Goal: Task Accomplishment & Management: Use online tool/utility

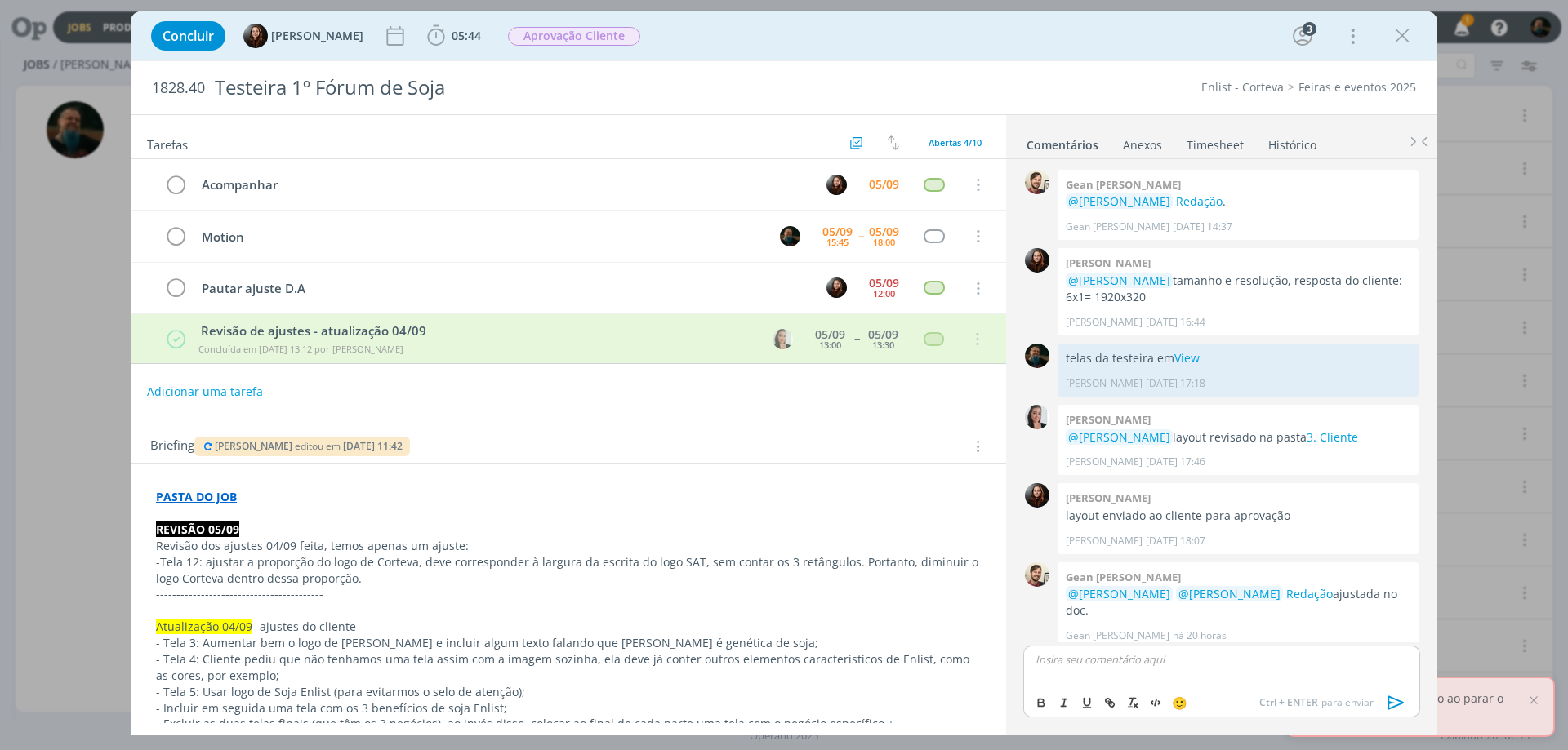
scroll to position [341, 0]
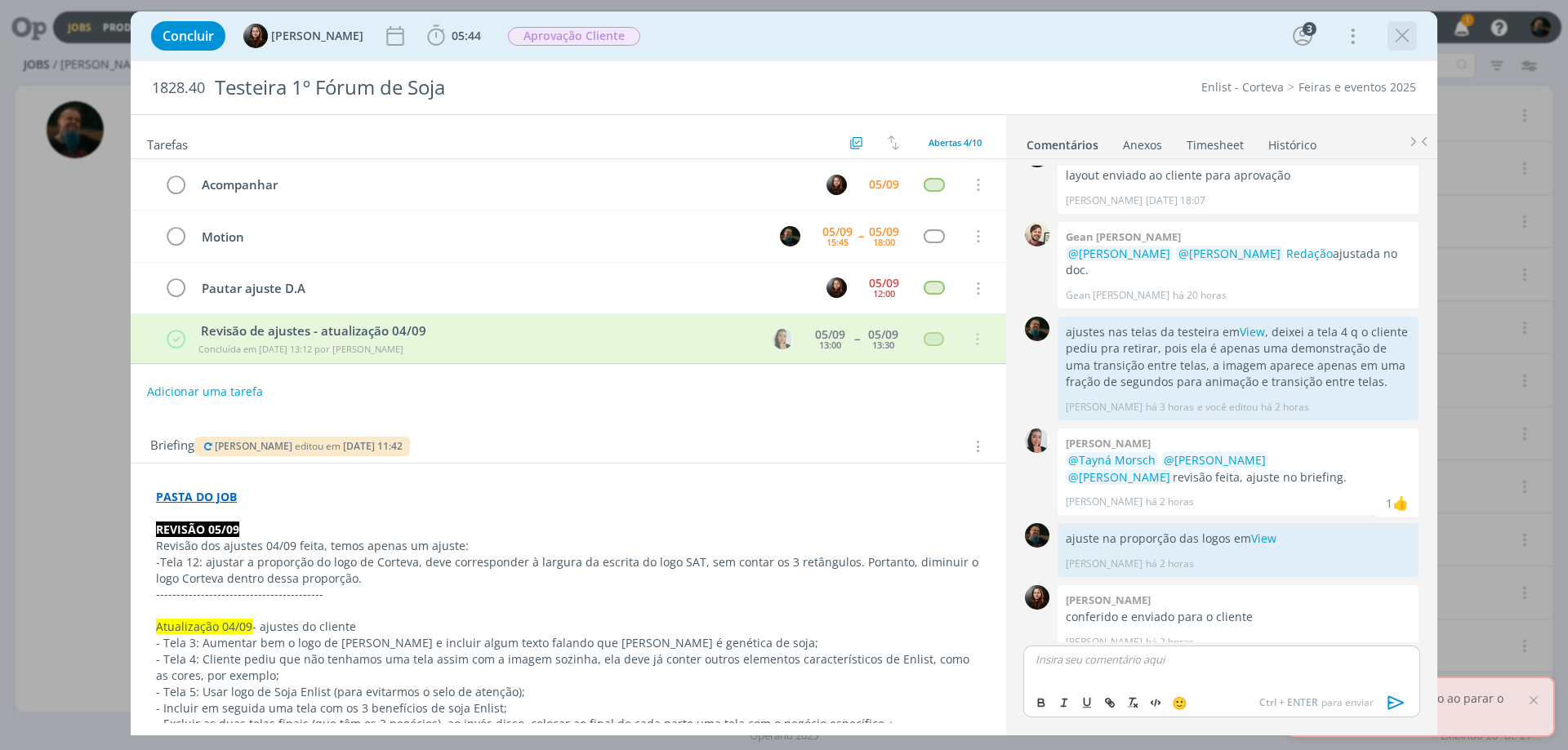
click at [1402, 38] on icon "dialog" at bounding box center [1403, 36] width 25 height 25
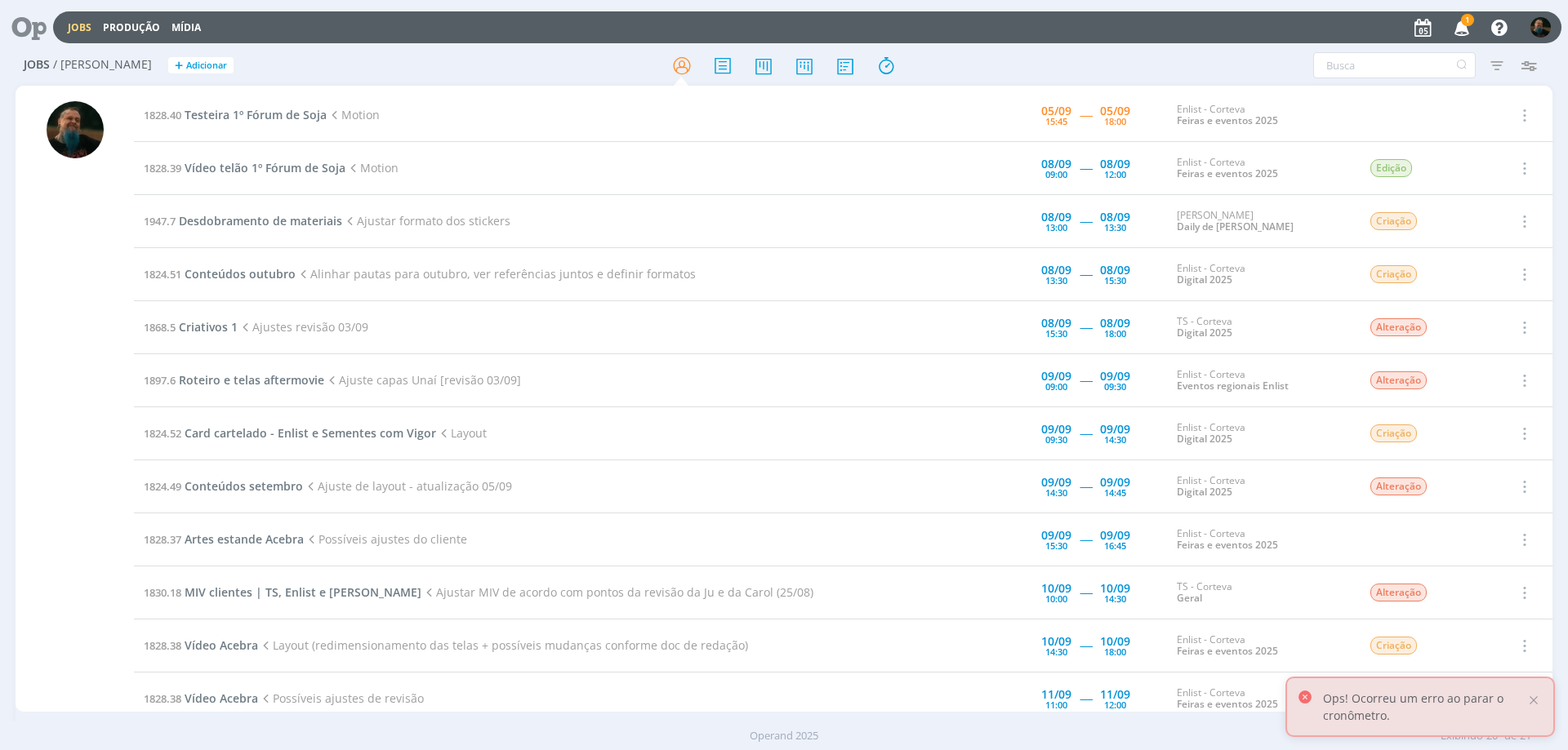
click at [1462, 26] on icon "button" at bounding box center [1462, 27] width 29 height 28
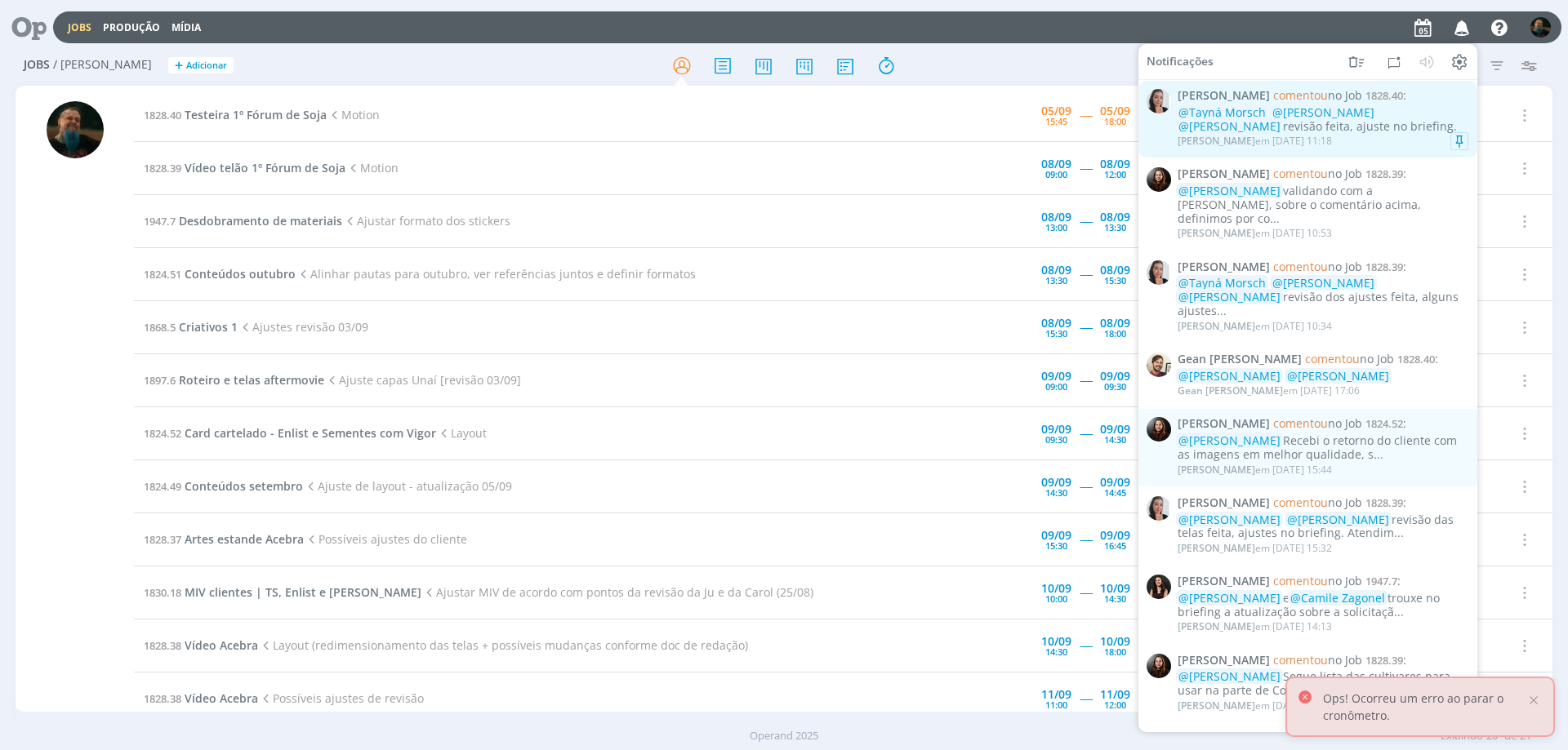
click at [1379, 132] on div "@Tayná Morsch @[PERSON_NAME] @[PERSON_NAME] revisão feita, ajuste no briefing." at bounding box center [1323, 120] width 291 height 28
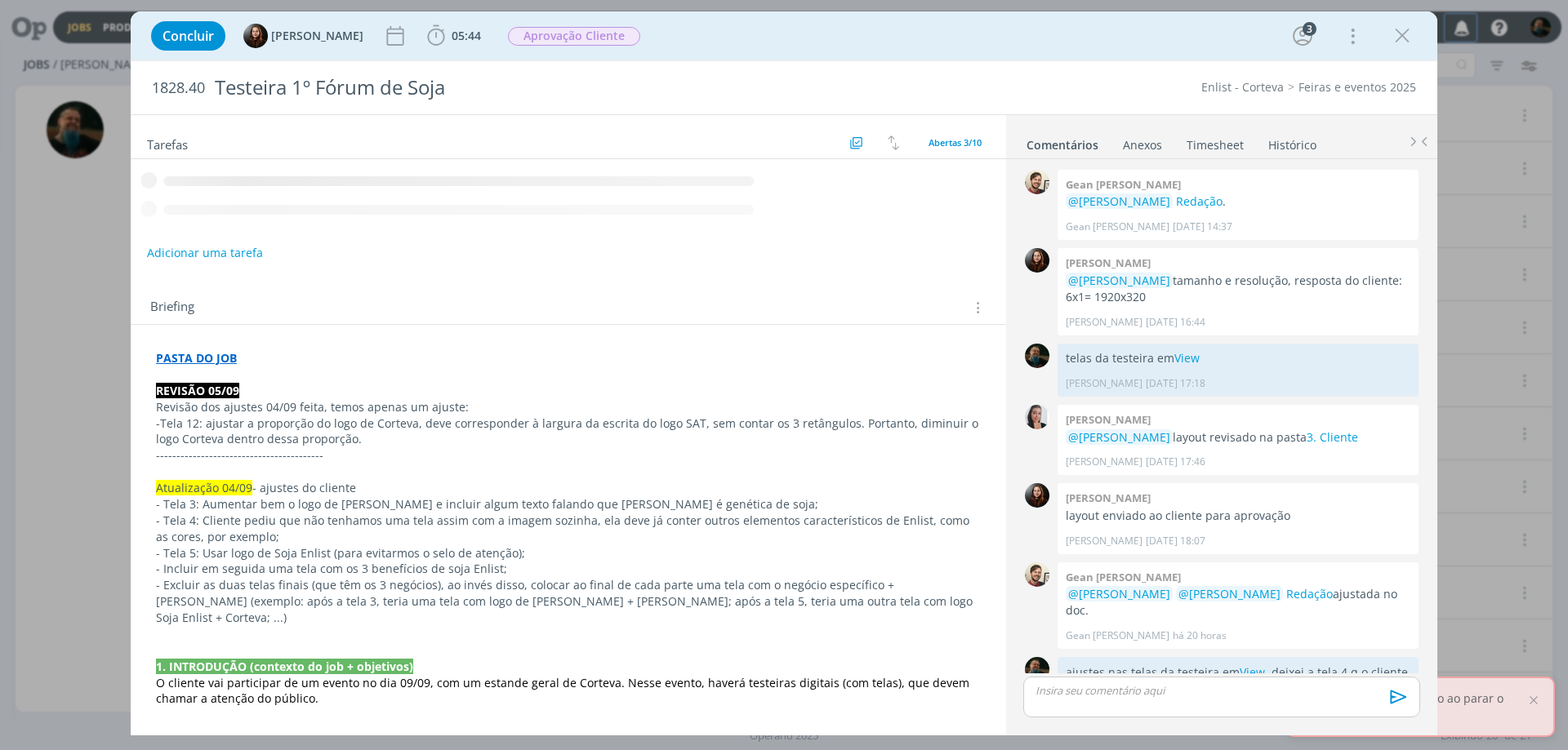
scroll to position [309, 0]
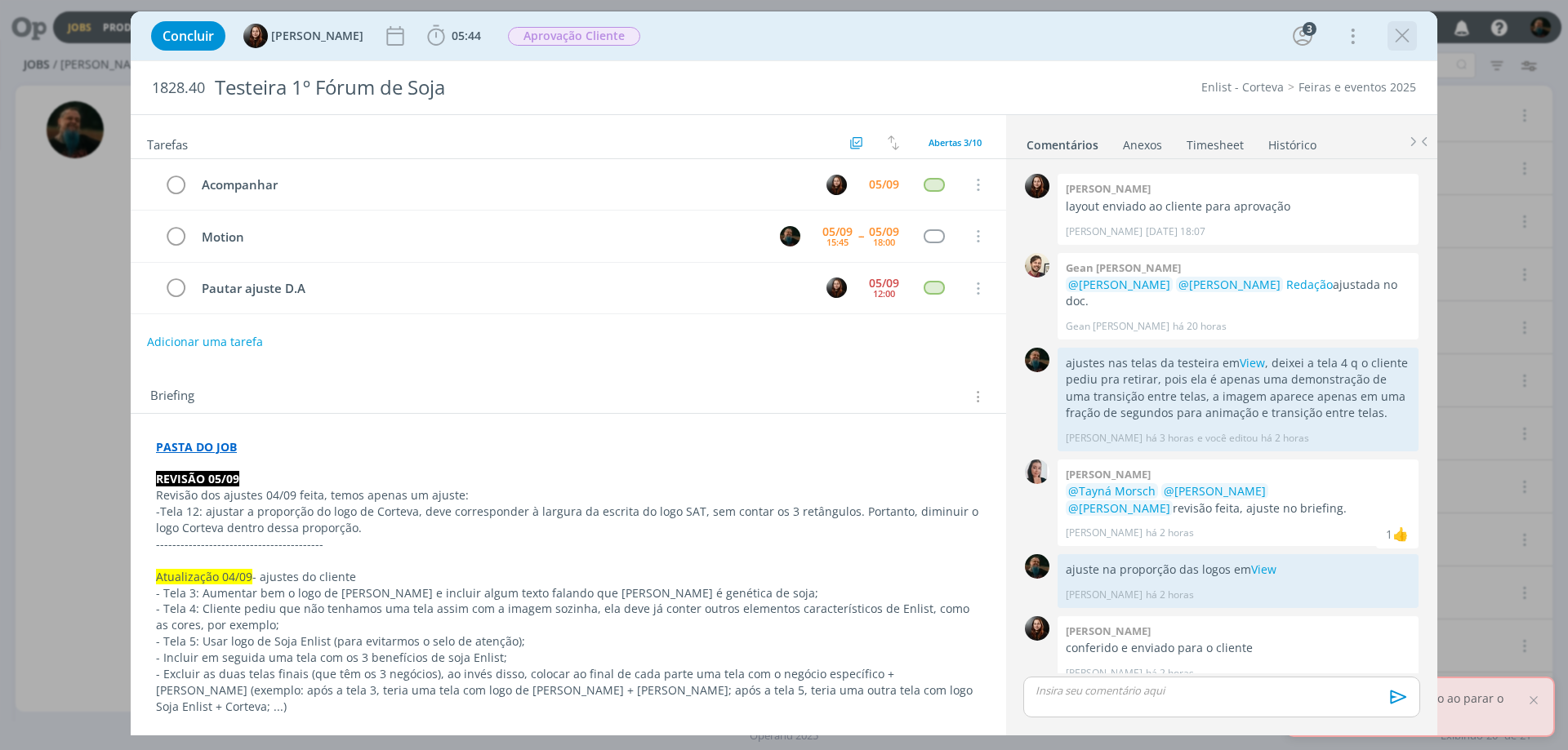
click at [1395, 38] on icon "dialog" at bounding box center [1403, 36] width 25 height 25
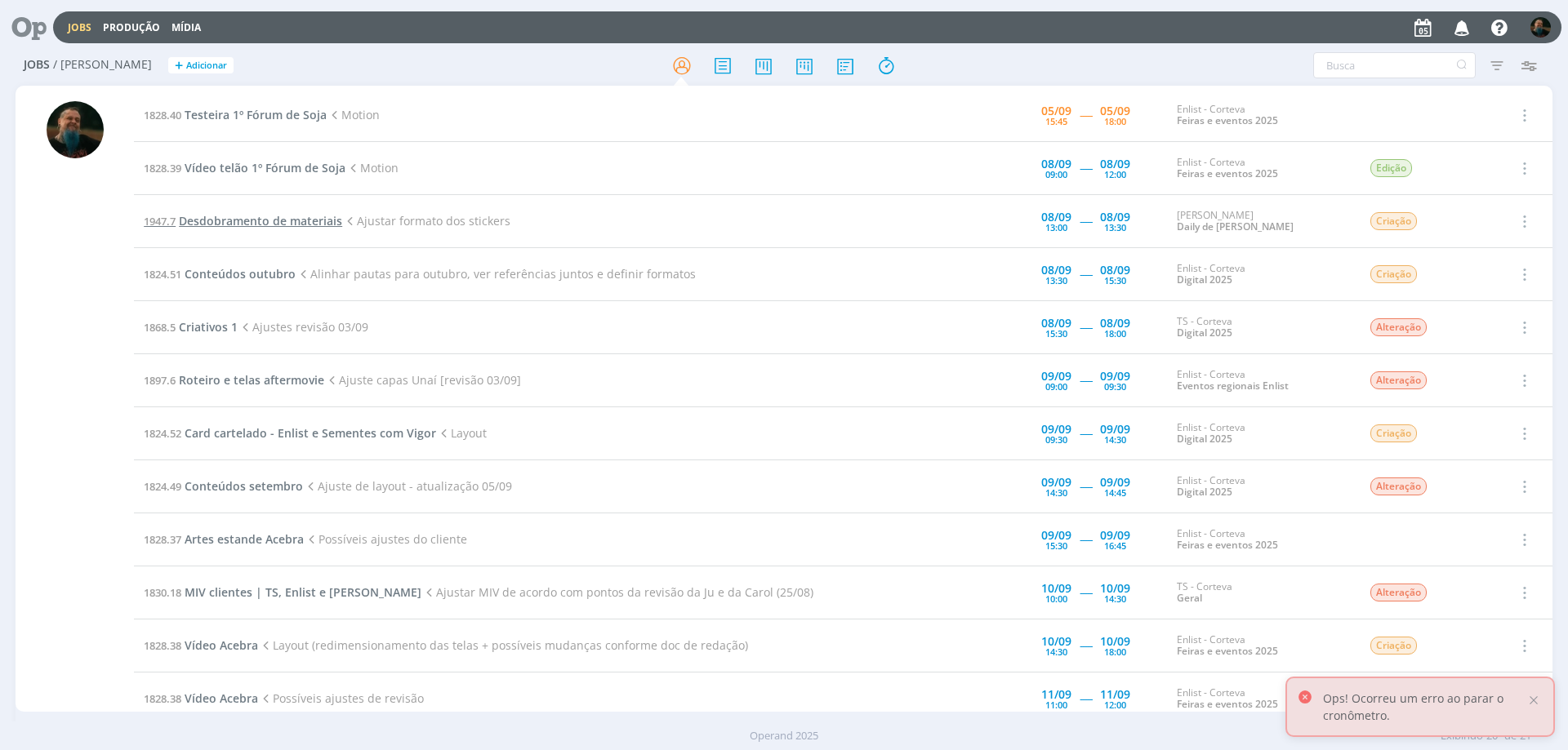
click at [279, 224] on span "Desdobramento de materiais" at bounding box center [260, 220] width 163 height 16
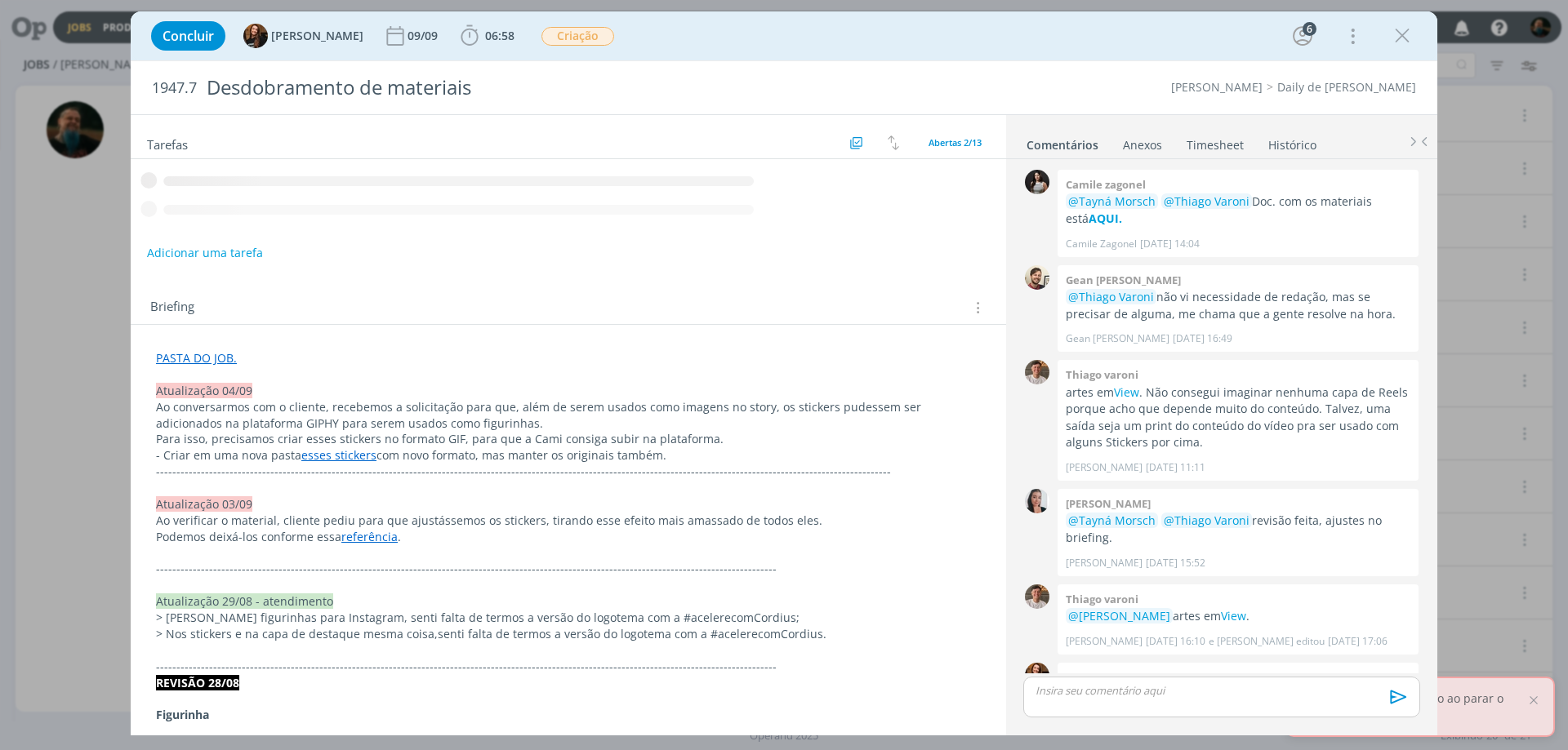
scroll to position [830, 0]
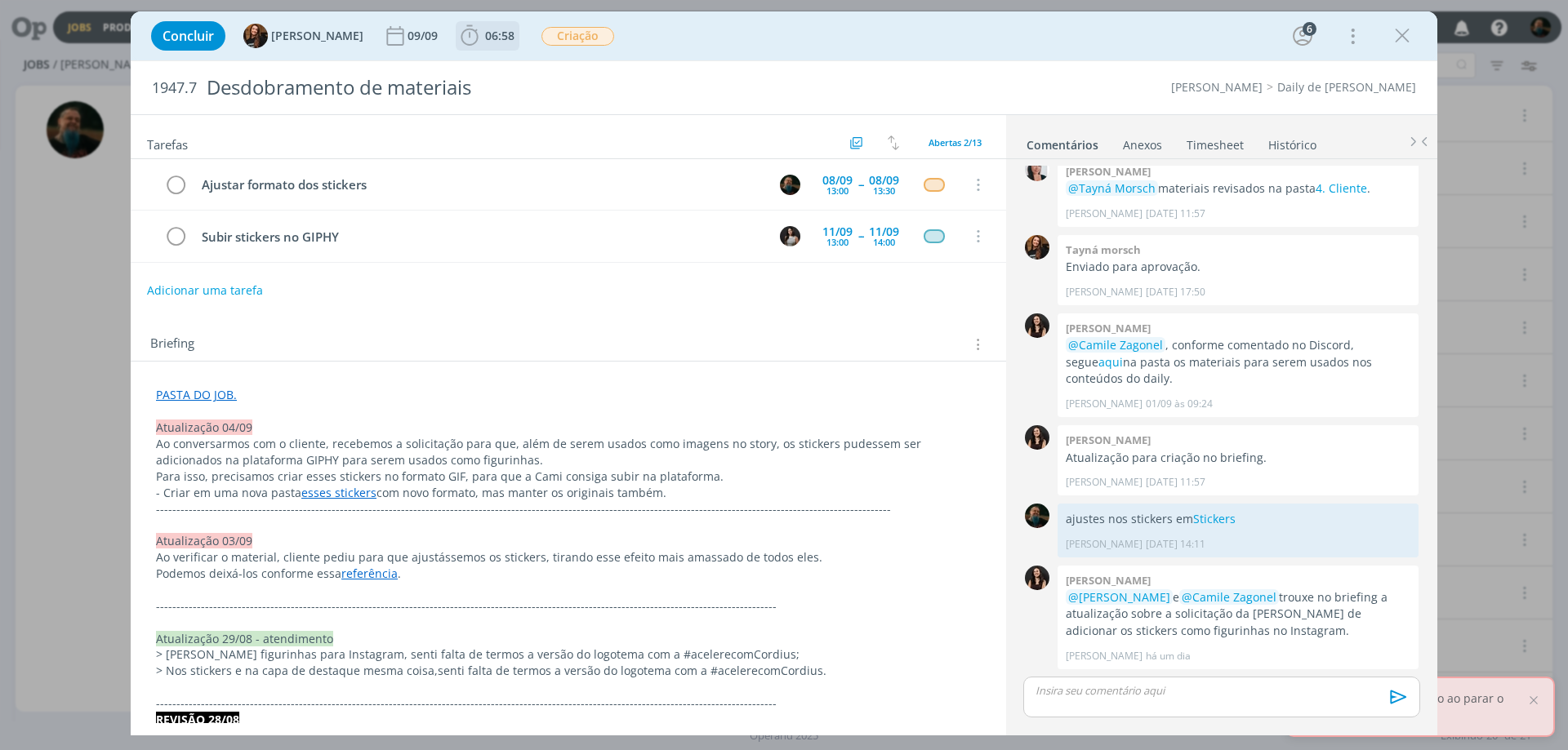
click at [485, 33] on span "06:58" at bounding box center [500, 35] width 29 height 16
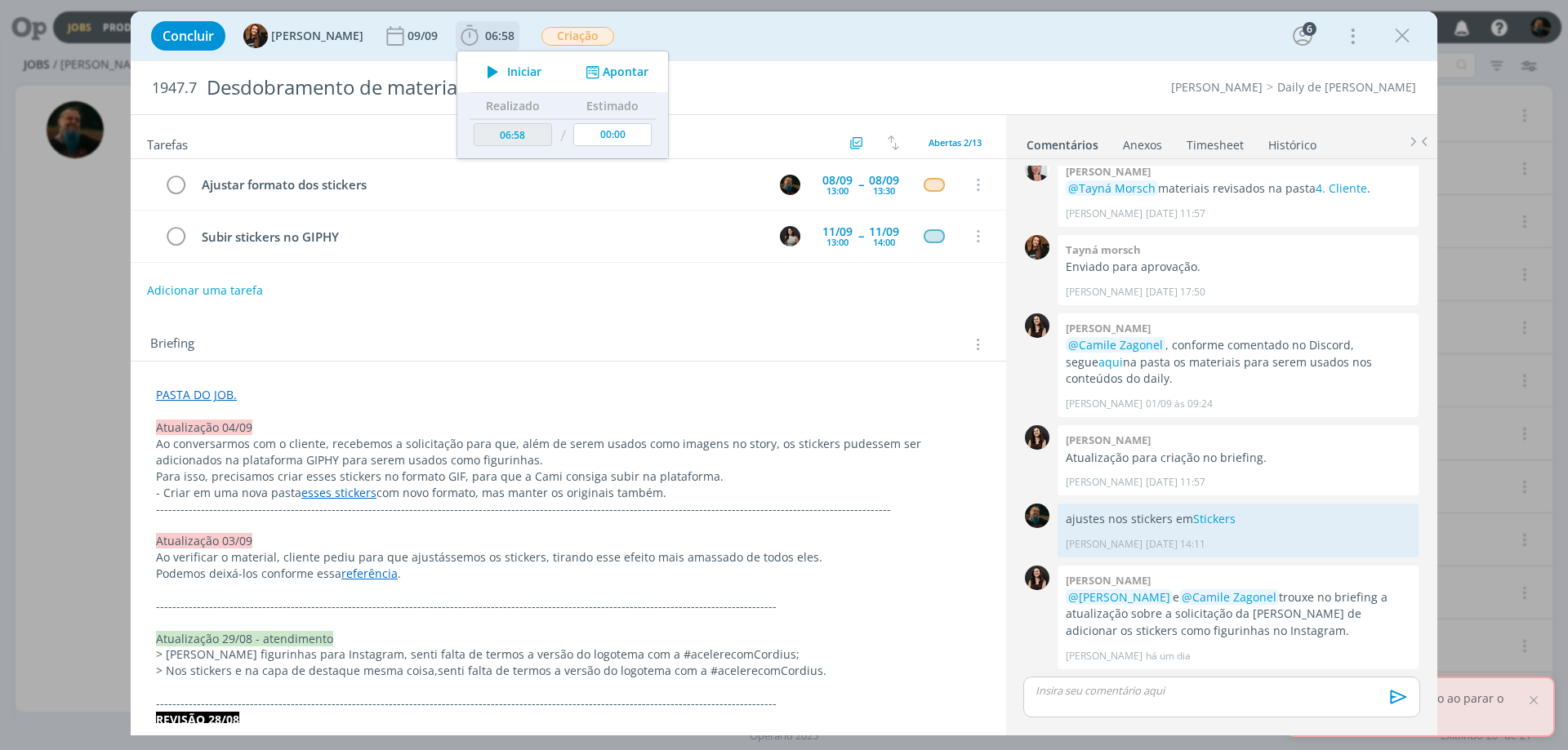
click at [491, 74] on icon "dialog" at bounding box center [492, 72] width 29 height 21
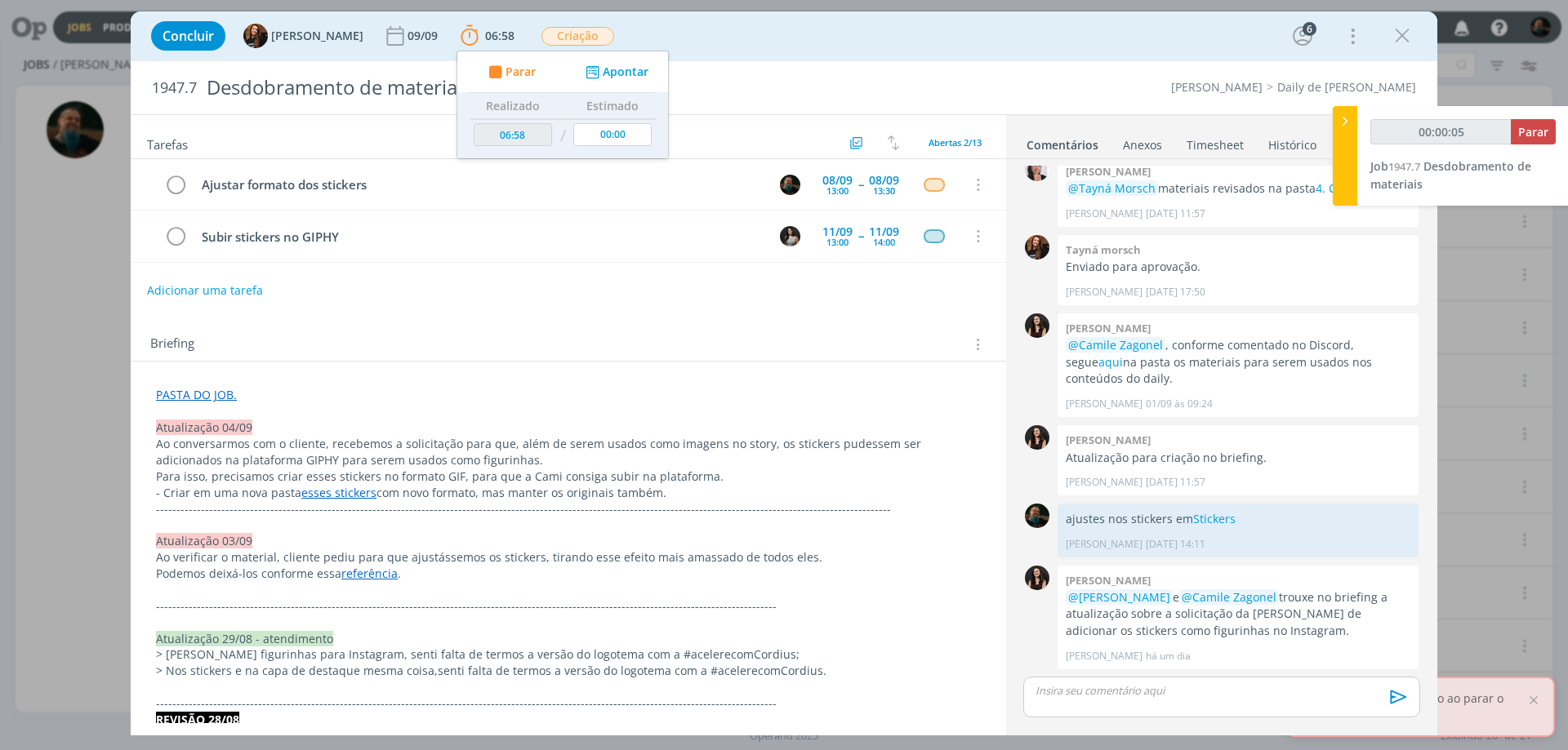
click at [345, 496] on link "esses stickers" at bounding box center [339, 492] width 75 height 16
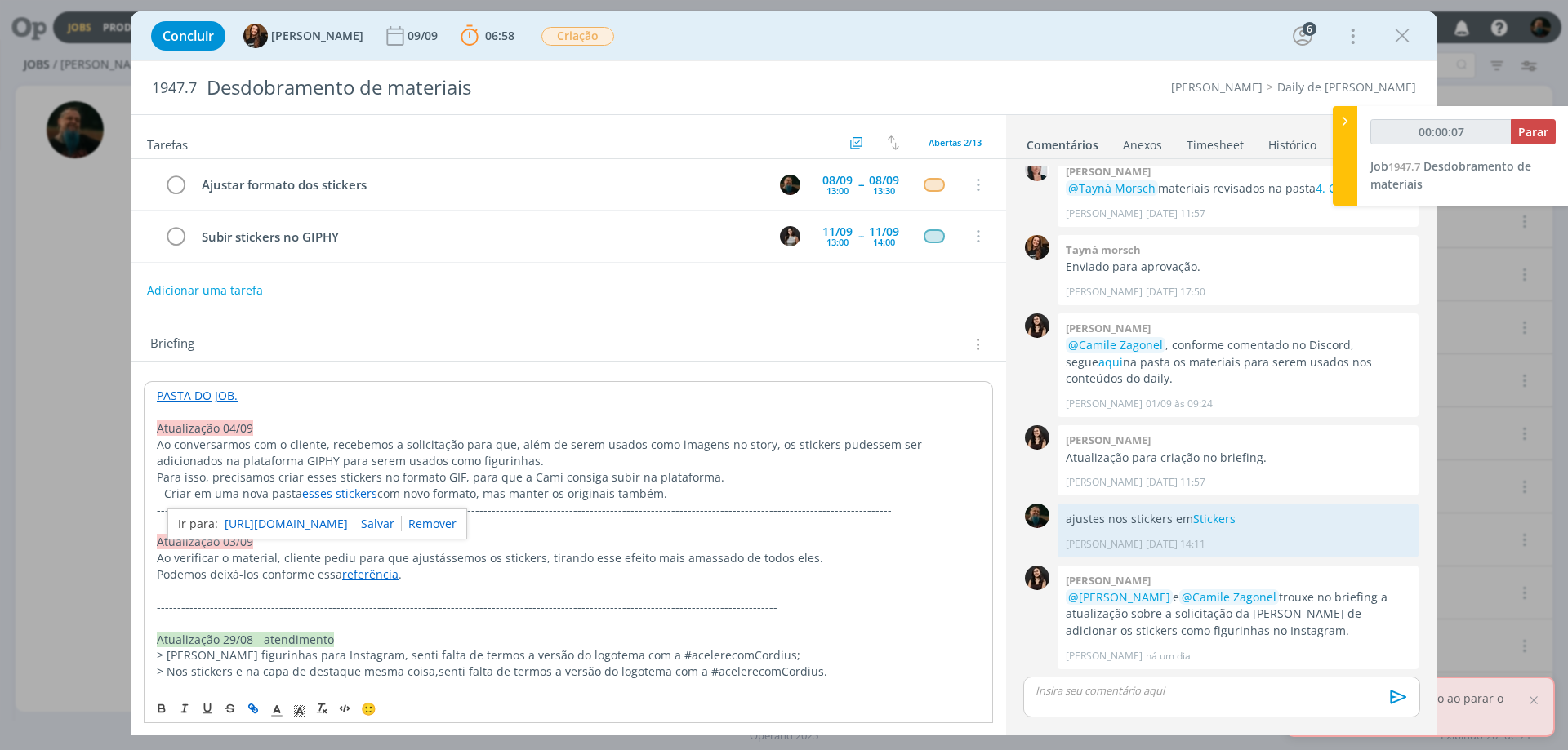
click at [343, 526] on link "[URL][DOMAIN_NAME]" at bounding box center [286, 524] width 124 height 21
click at [754, 472] on p "Para isso, precisamos criar esses stickers no formato GIF, para que a Cami cons…" at bounding box center [568, 477] width 823 height 16
click at [1181, 695] on p "dialog" at bounding box center [1221, 690] width 371 height 15
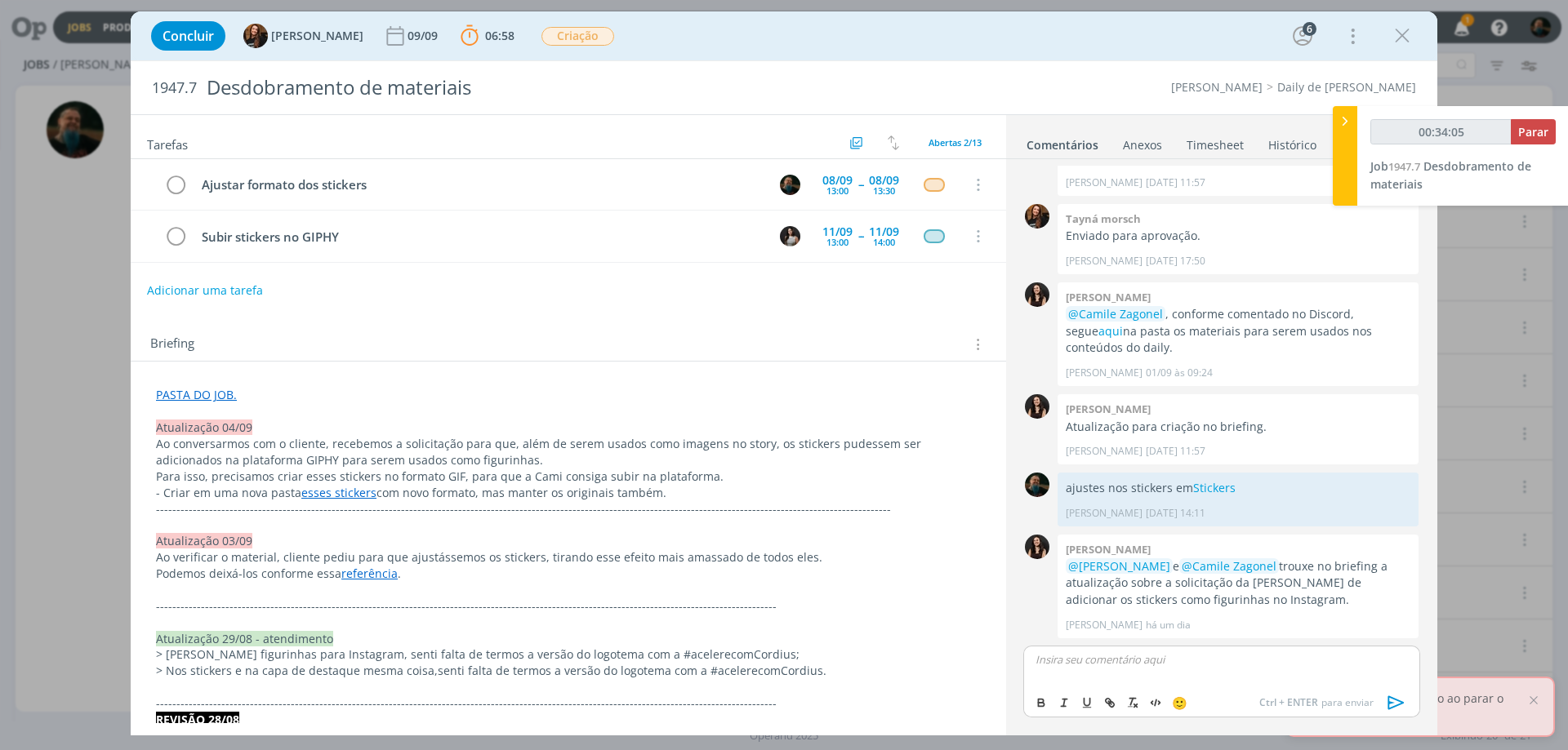
type input "00:34:06"
click at [1400, 707] on icon "dialog" at bounding box center [1397, 703] width 25 height 25
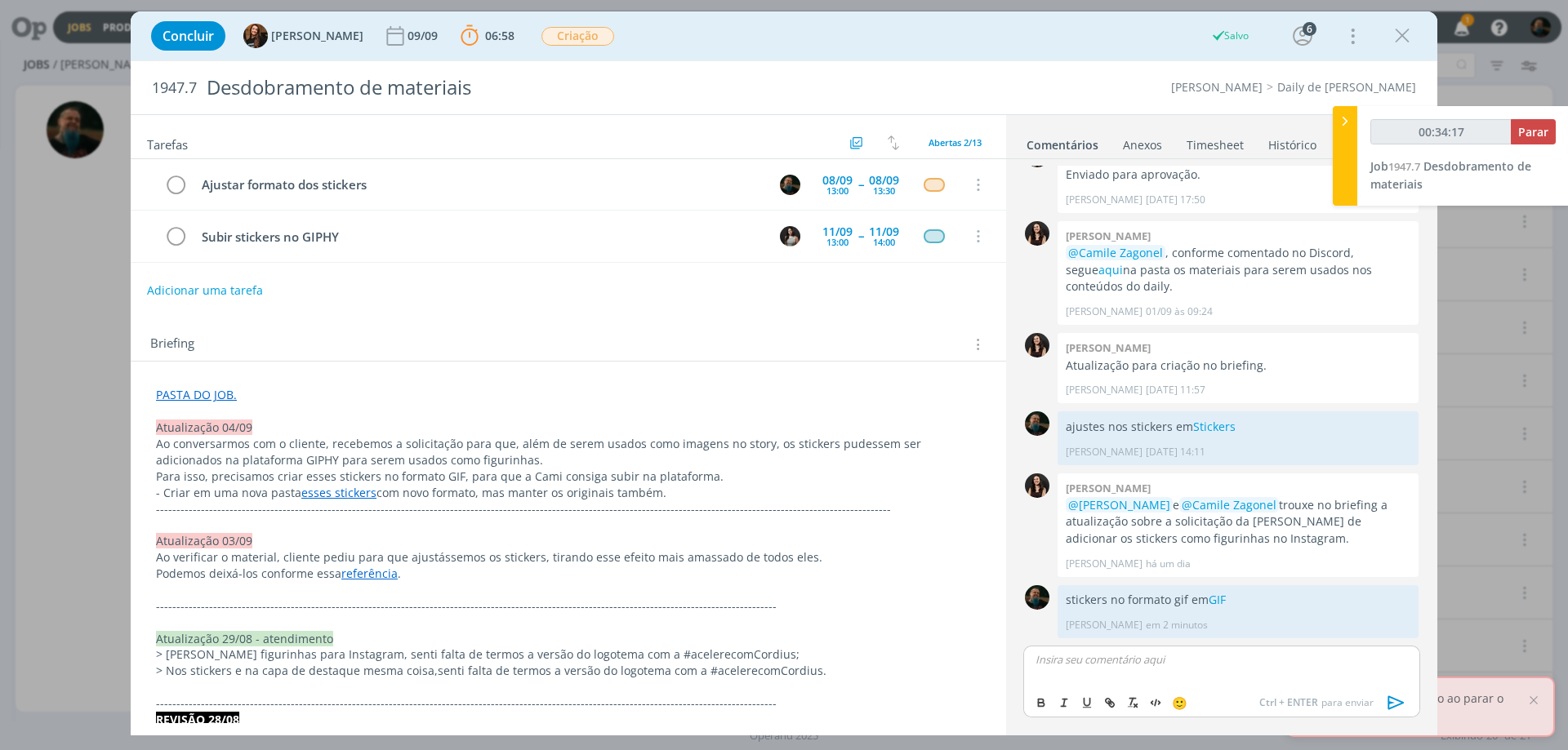
type input "00:34:18"
click at [1520, 133] on span "Parar" at bounding box center [1533, 132] width 30 height 16
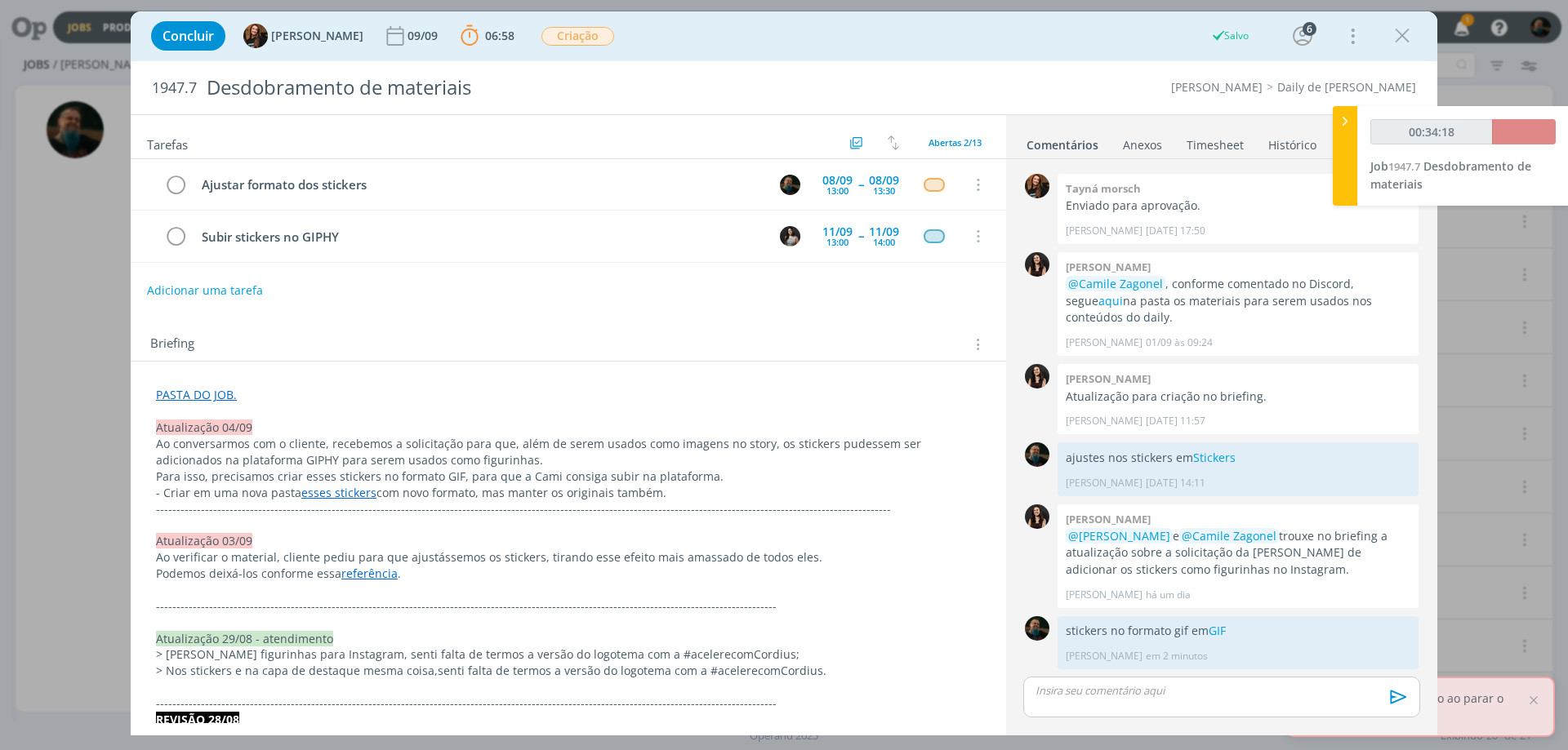
scroll to position [892, 0]
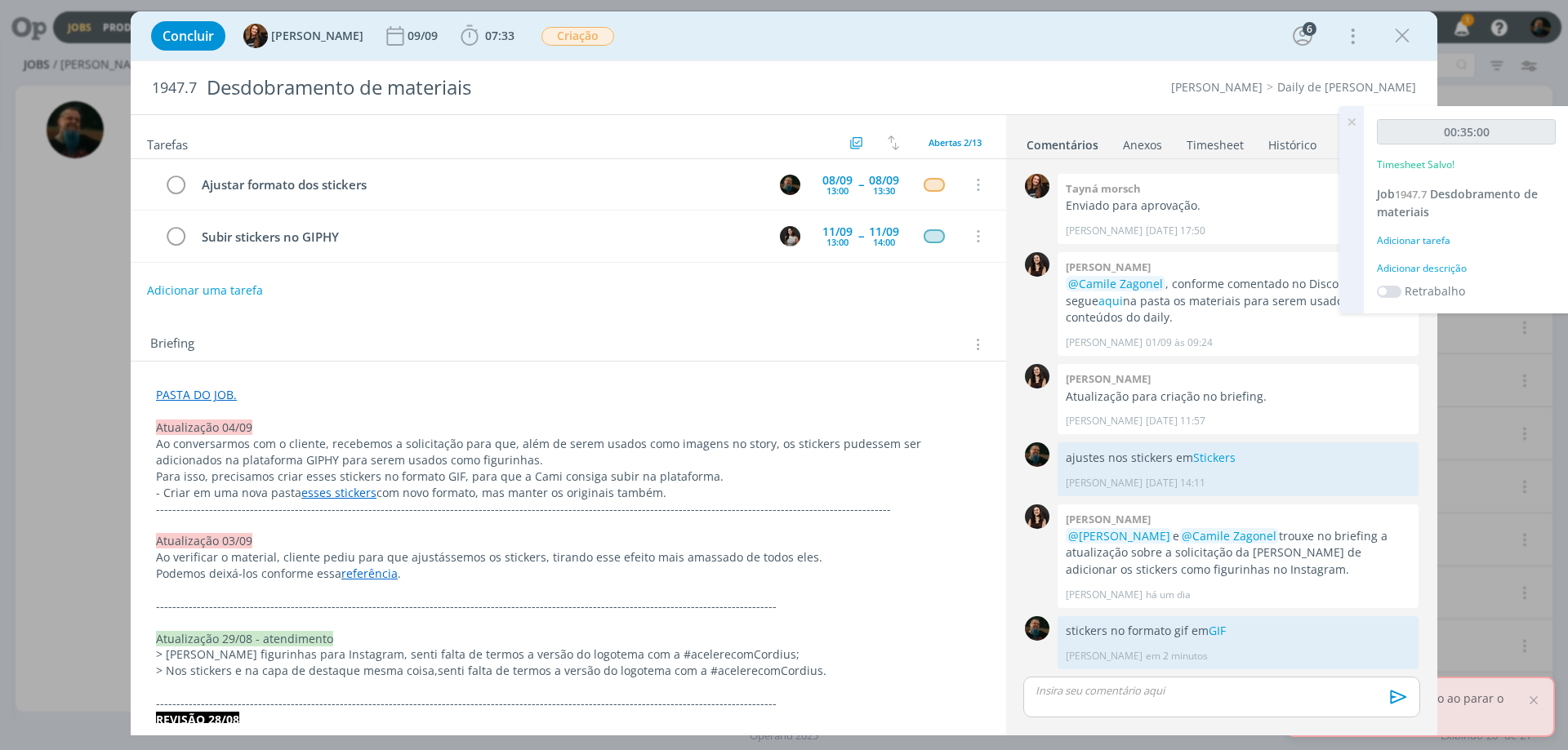
click at [1439, 266] on div "Adicionar descrição" at bounding box center [1466, 269] width 179 height 15
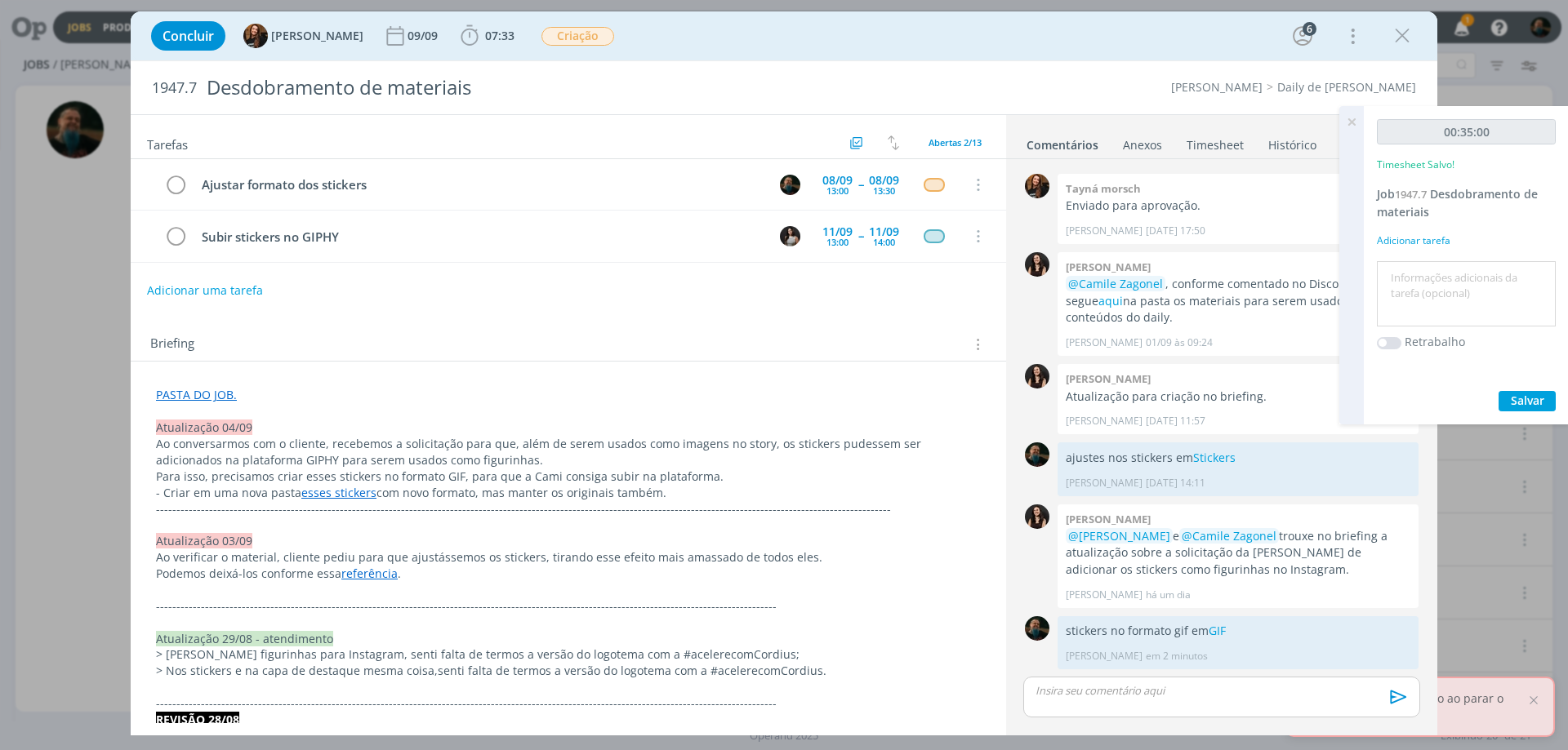
click at [1439, 288] on textarea at bounding box center [1466, 294] width 170 height 58
type textarea "novos stickers em gif"
click at [1511, 397] on span "Salvar" at bounding box center [1527, 400] width 34 height 16
click at [1349, 119] on icon at bounding box center [1352, 122] width 29 height 32
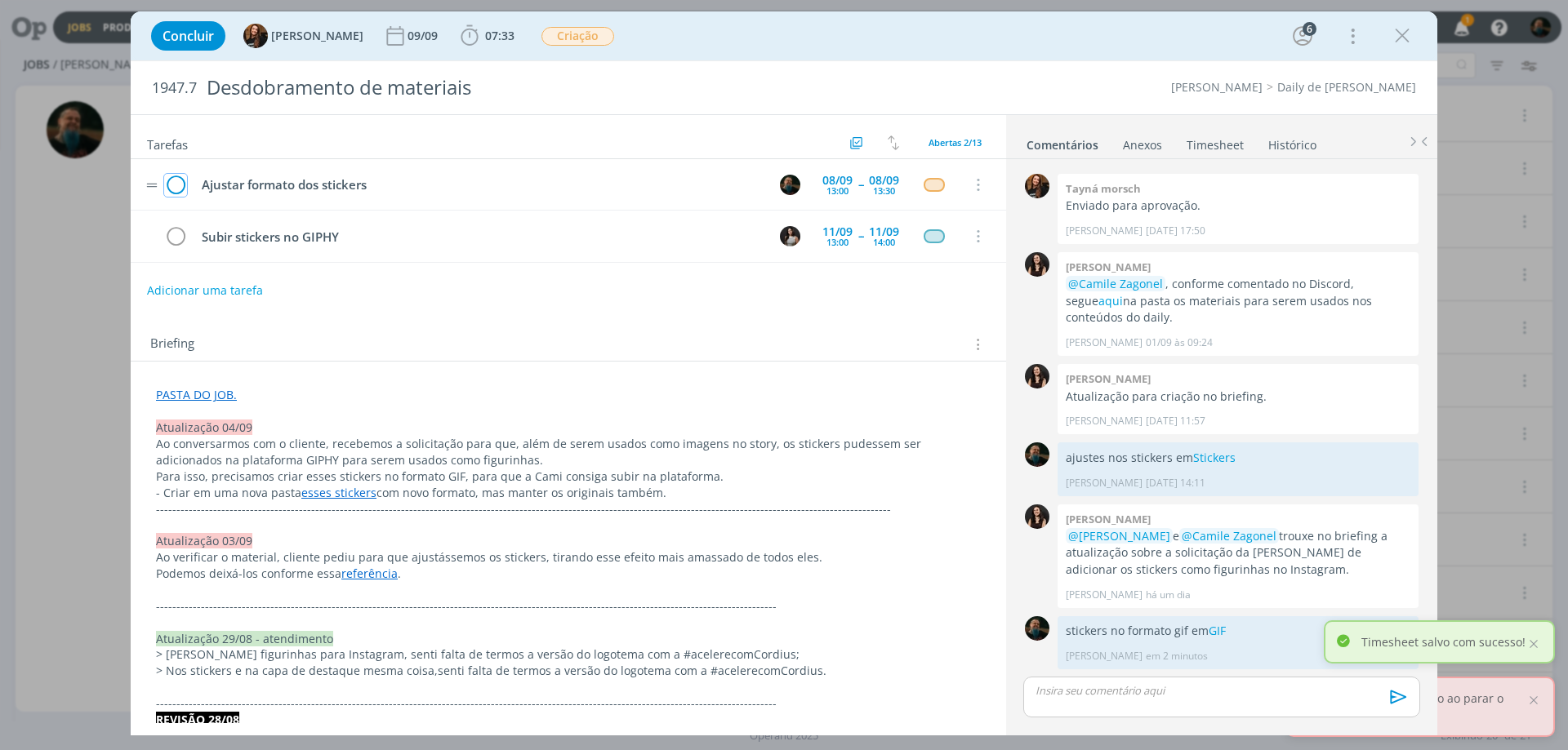
click at [180, 186] on icon "dialog" at bounding box center [175, 185] width 23 height 25
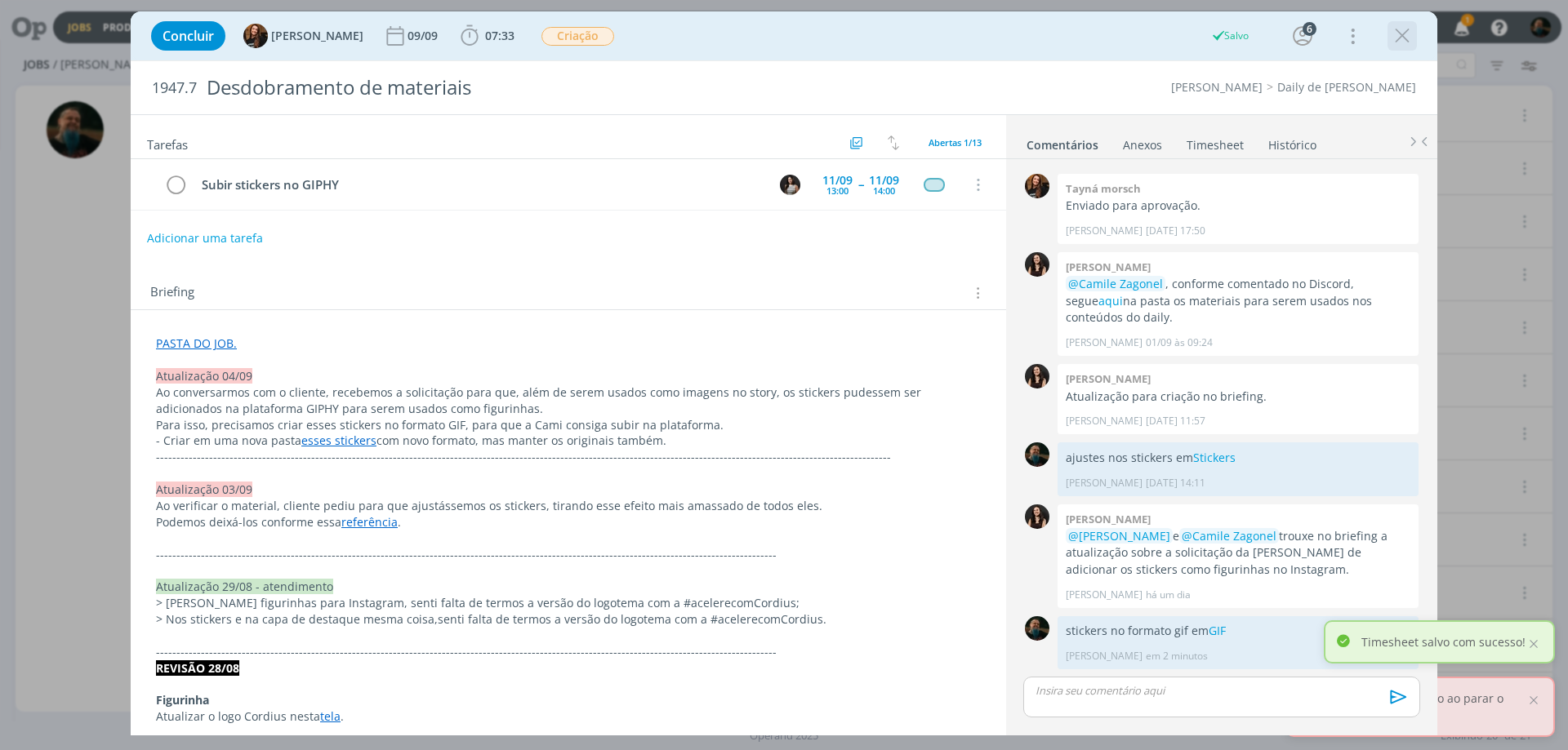
click at [1396, 44] on icon "dialog" at bounding box center [1403, 36] width 25 height 25
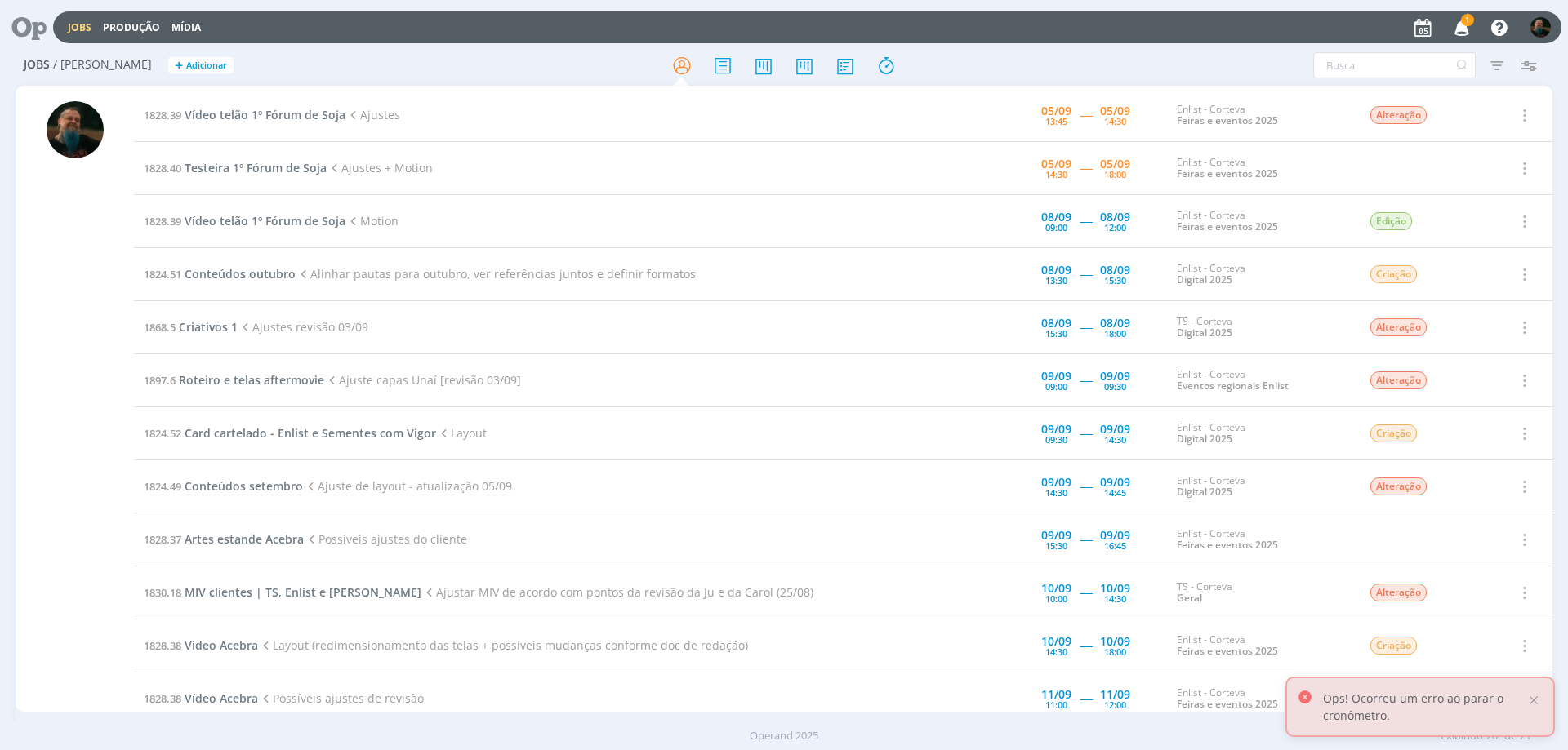
click at [1466, 20] on span "1" at bounding box center [1468, 20] width 13 height 12
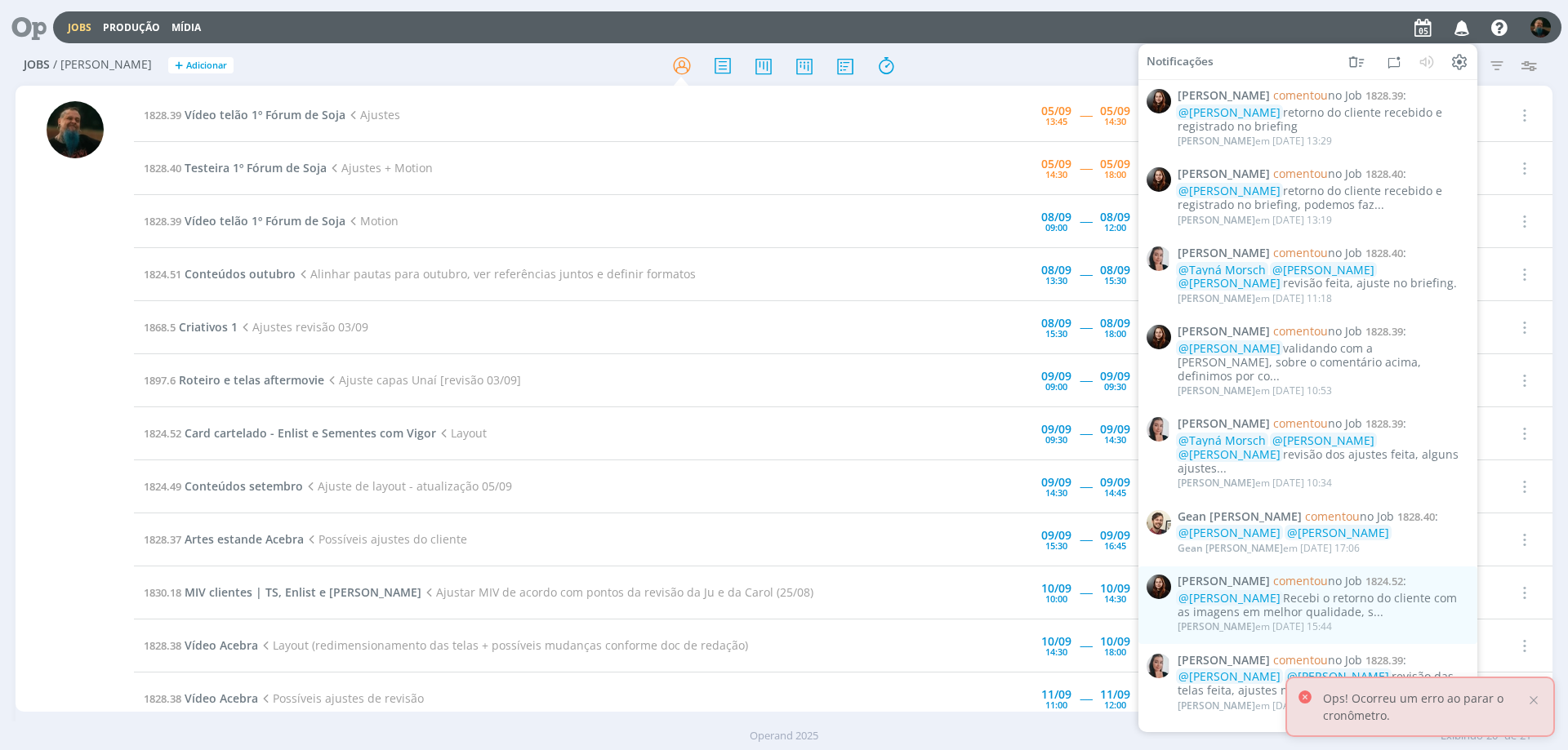
click at [1466, 20] on icon "button" at bounding box center [1462, 27] width 29 height 28
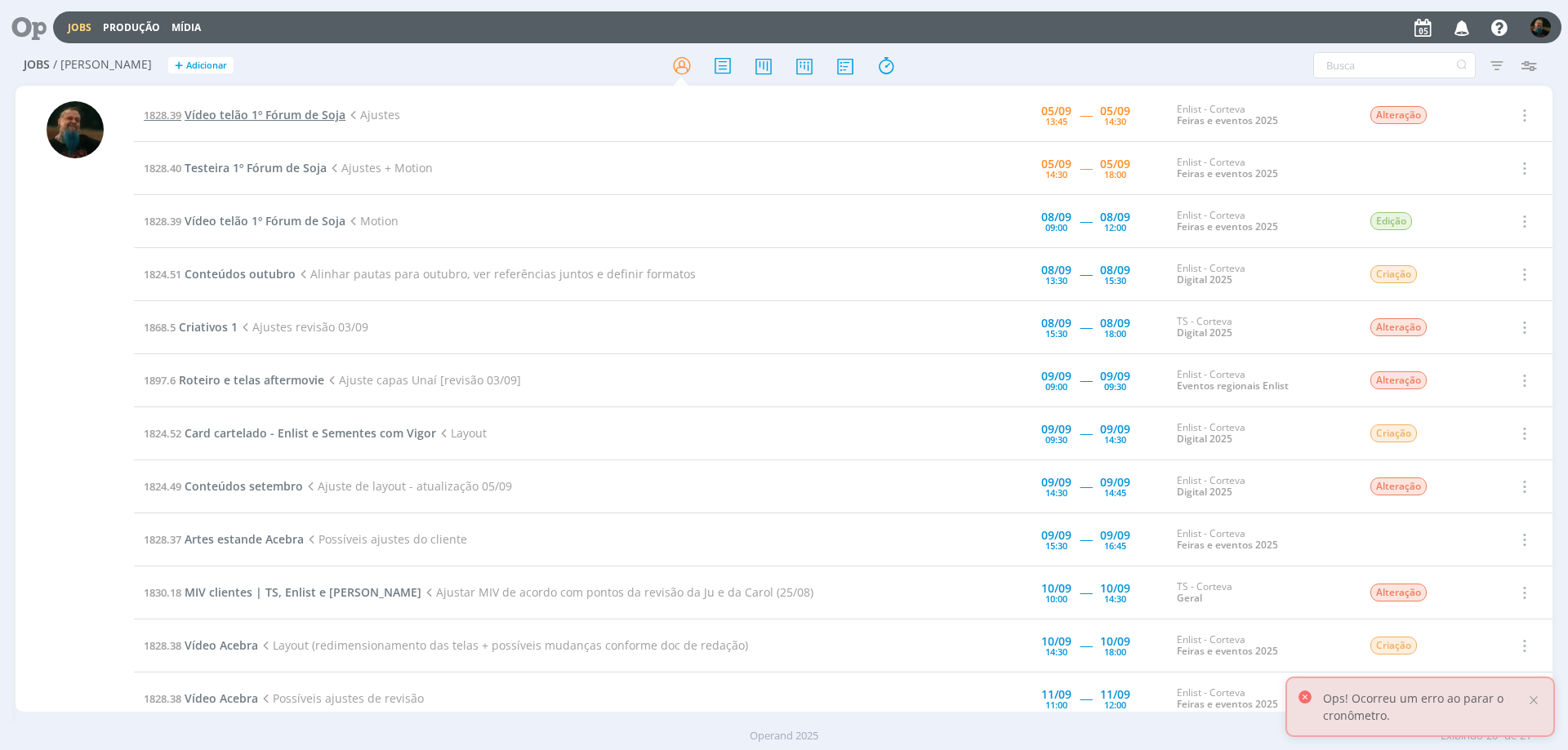
click at [304, 115] on span "Vídeo telão 1º Fórum de Soja" at bounding box center [265, 115] width 161 height 16
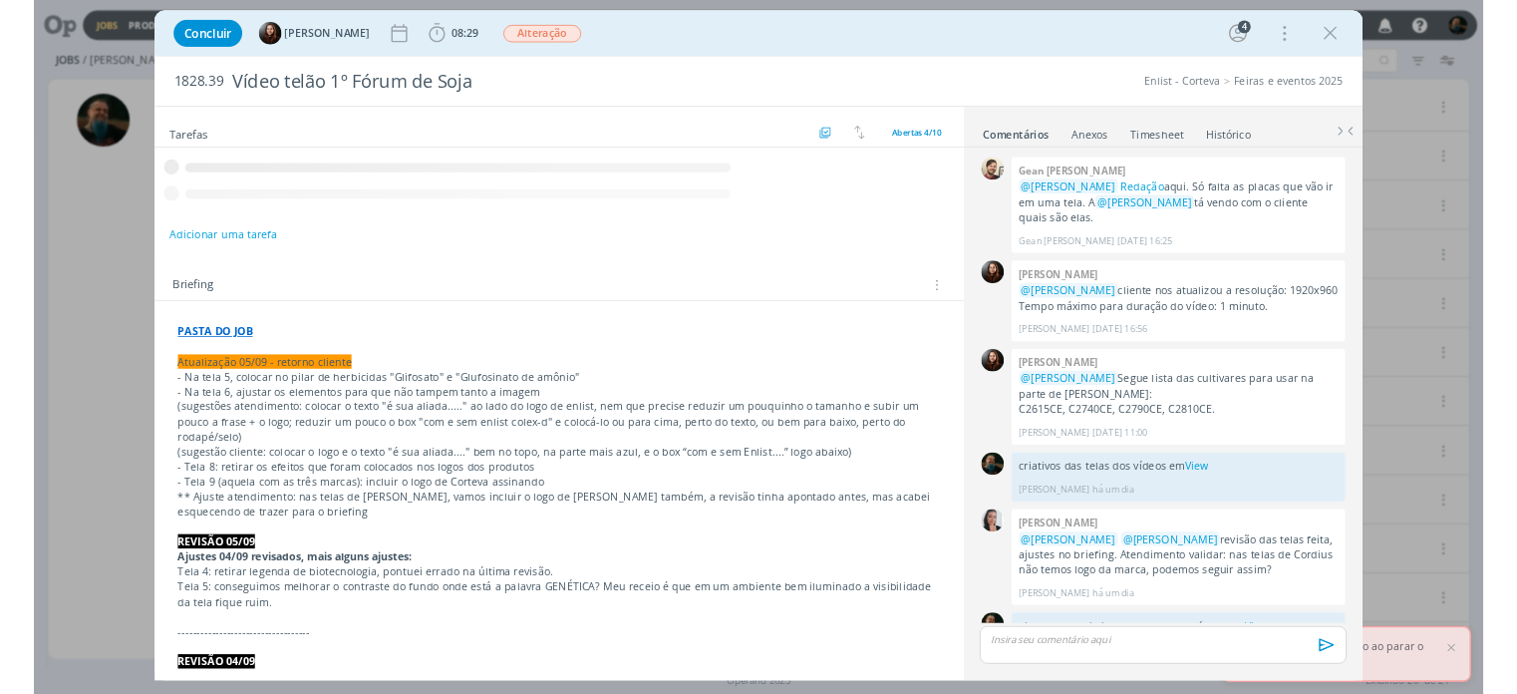
scroll to position [780, 0]
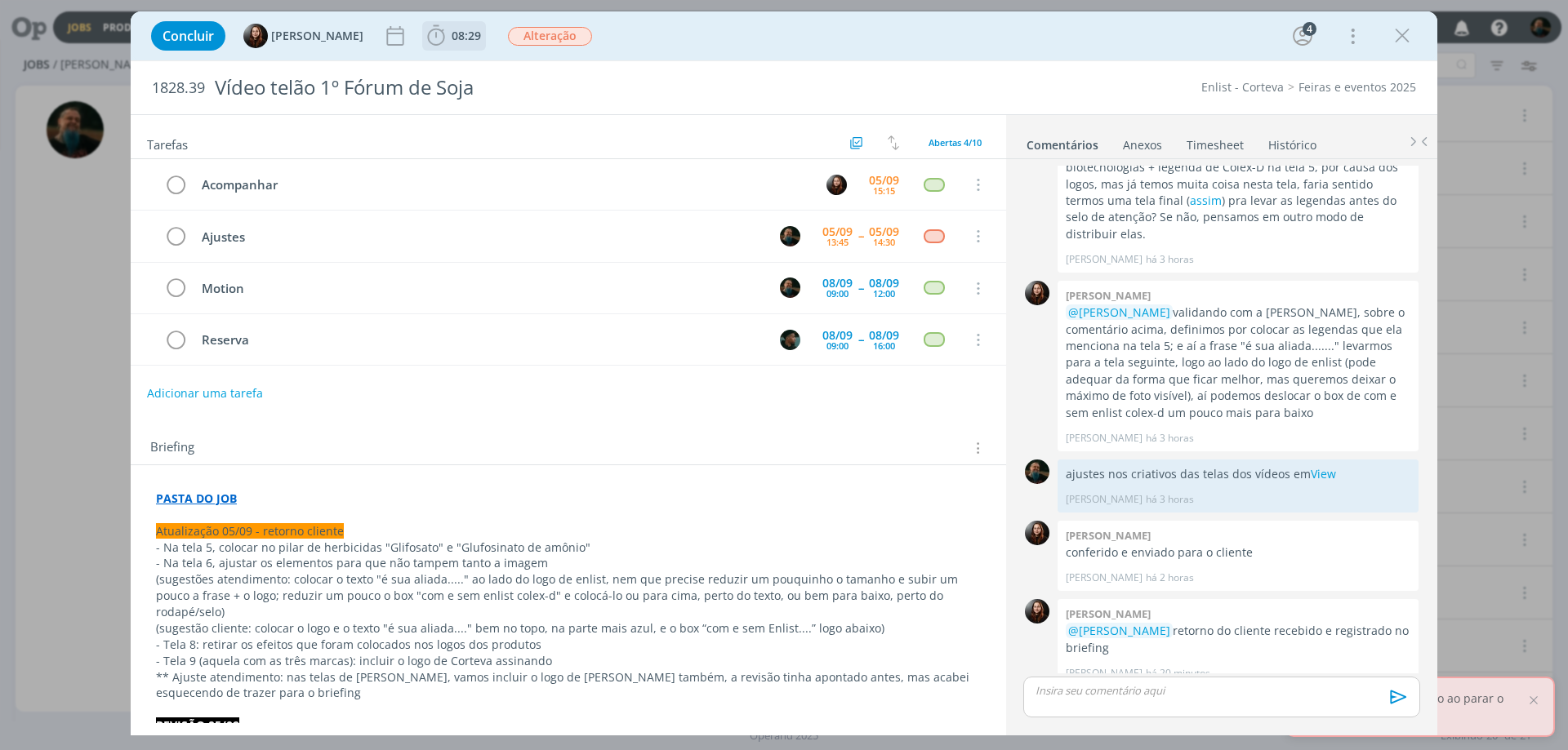
click at [461, 31] on span "08:29" at bounding box center [466, 35] width 29 height 16
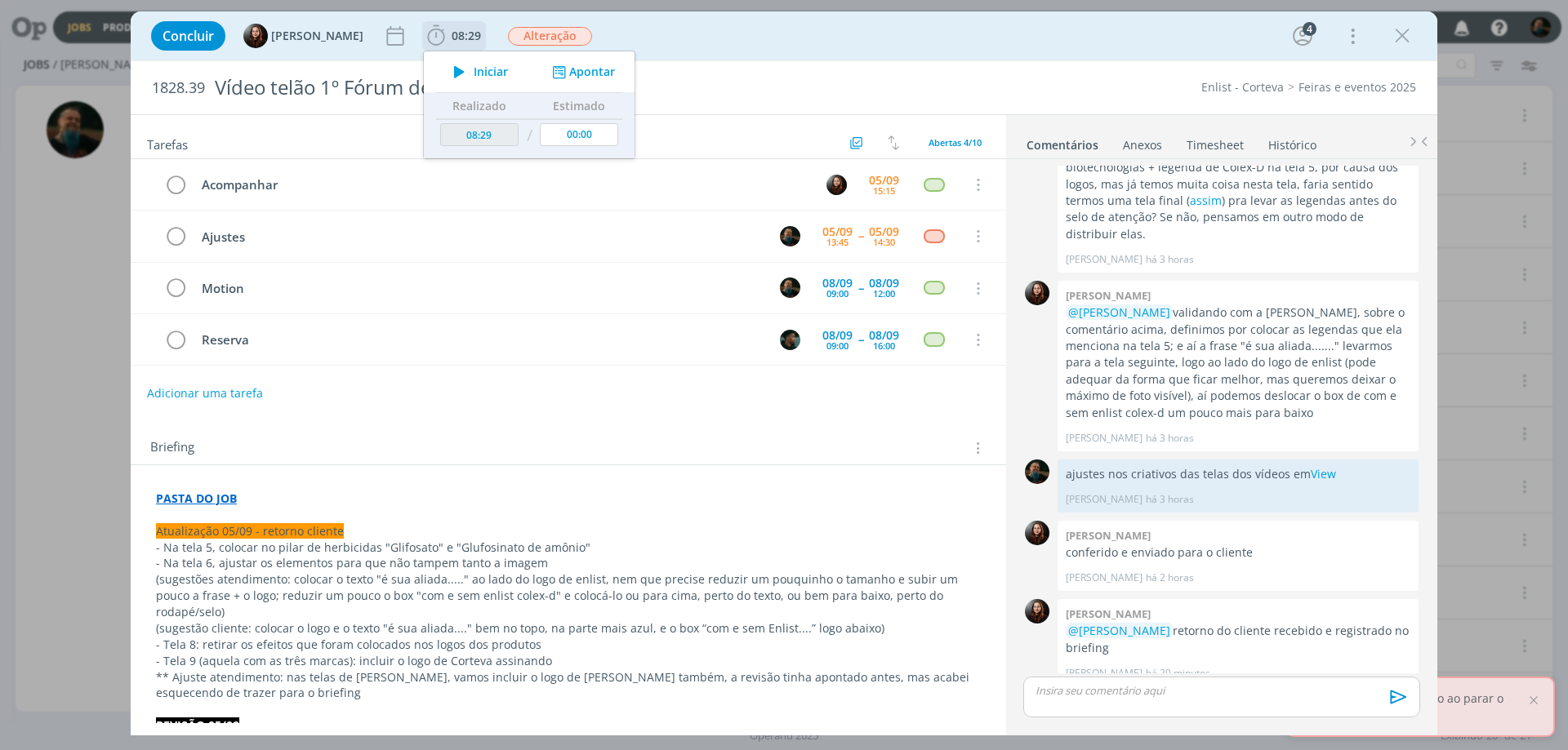
click at [484, 73] on span "Iniciar" at bounding box center [491, 72] width 34 height 11
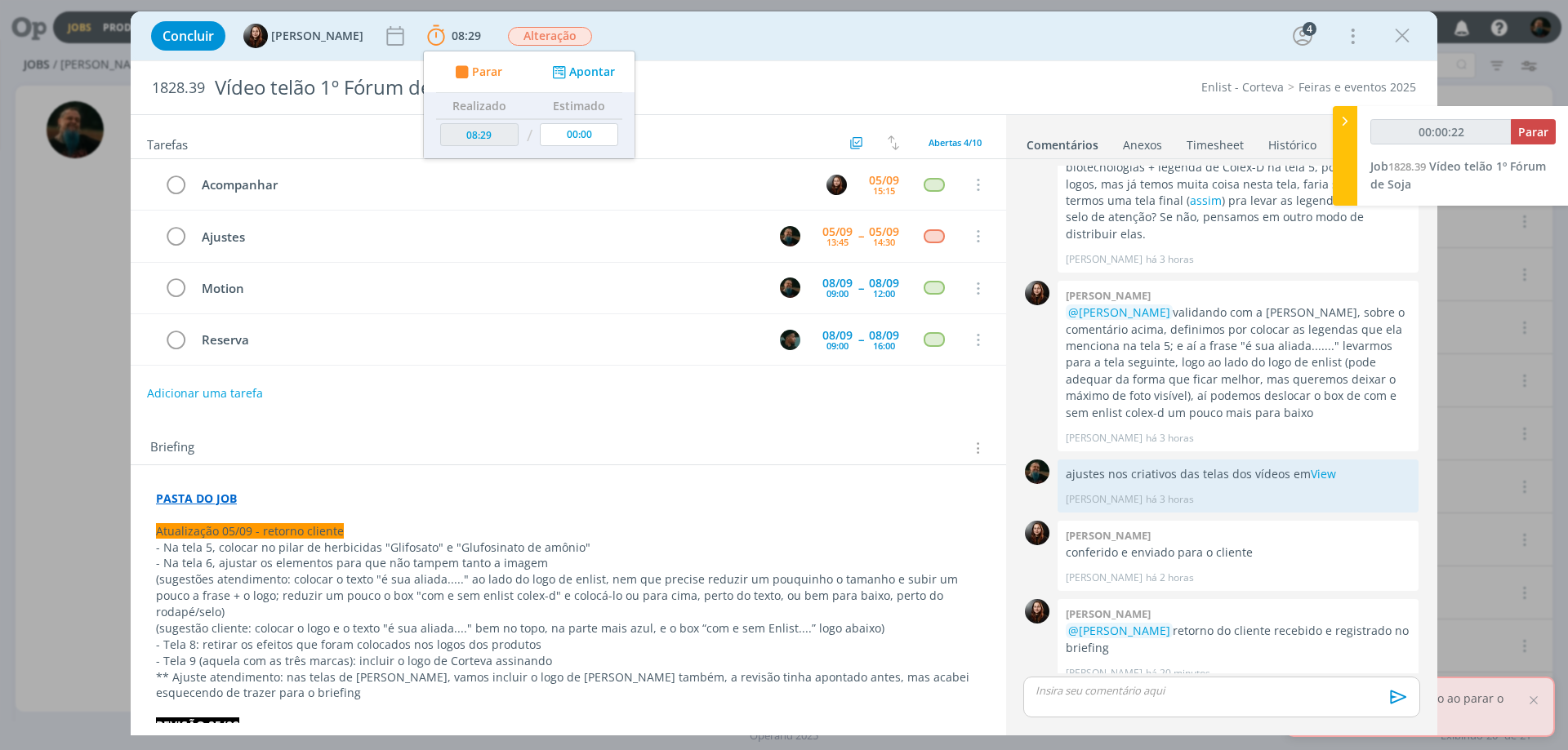
type input "00:00:23"
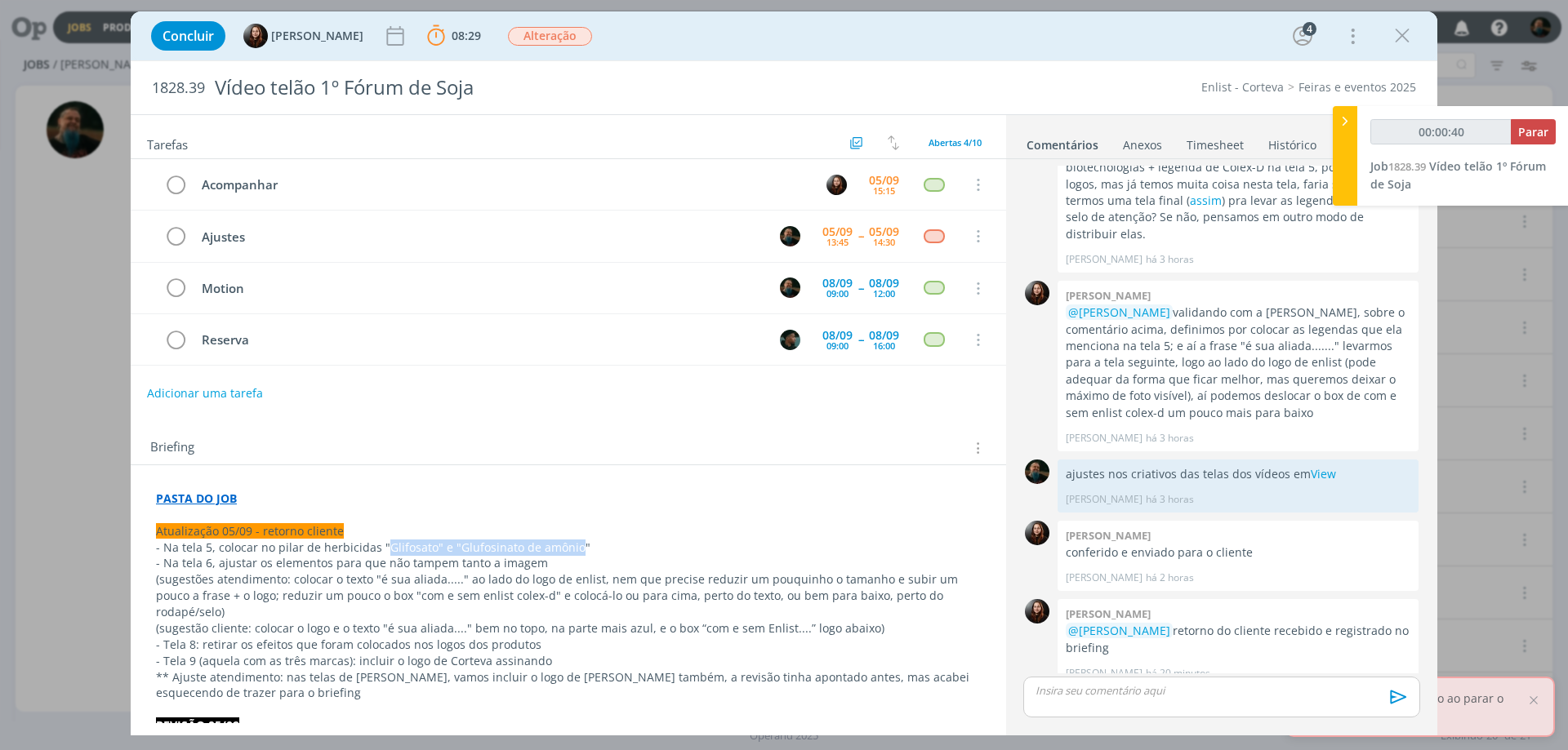
drag, startPoint x: 380, startPoint y: 545, endPoint x: 571, endPoint y: 539, distance: 191.1
click at [571, 540] on span "- Na tela 5, colocar no pilar de herbicidas "Glifosato" e "Glufosinato de amôni…" at bounding box center [373, 547] width 434 height 16
copy span "Glifosato" e "Glufosinato de amônio"
click at [265, 564] on span "- Na tela 6, ajustar os elementos para que não tampem tanto a imagem" at bounding box center [351, 562] width 392 height 16
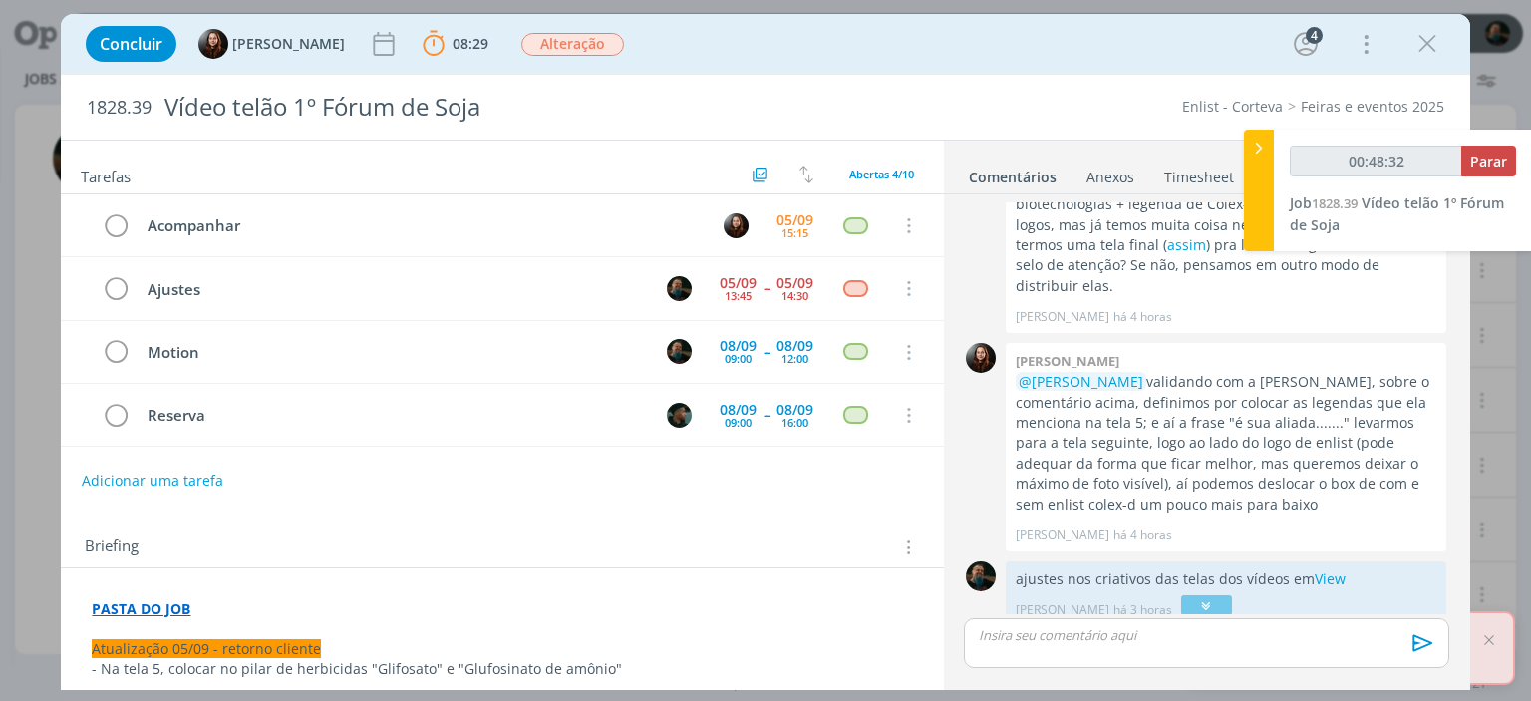
click at [1196, 602] on icon "dialog" at bounding box center [1206, 604] width 21 height 20
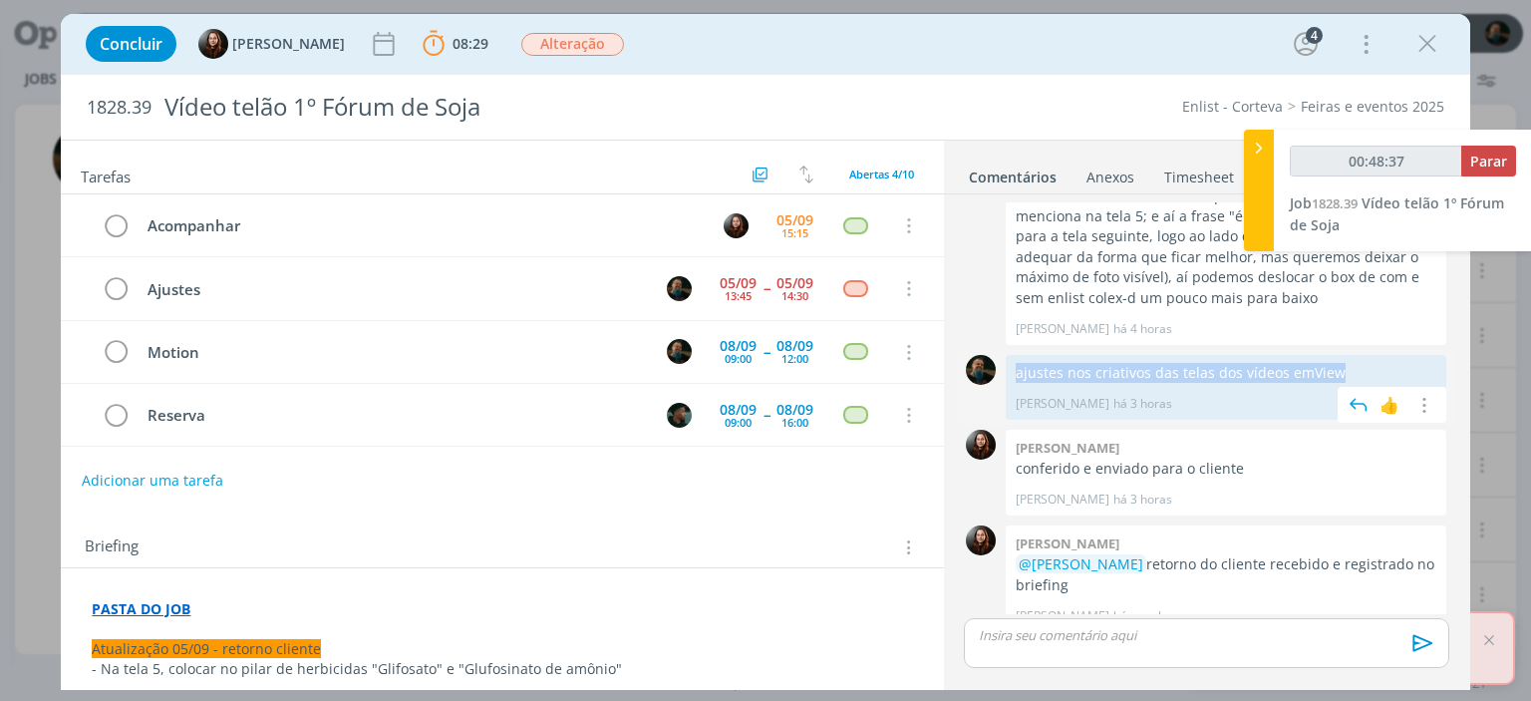
drag, startPoint x: 1357, startPoint y: 353, endPoint x: 1017, endPoint y: 357, distance: 340.0
click at [1017, 363] on p "ajustes nos criativos das telas dos vídeos em View" at bounding box center [1226, 373] width 421 height 20
copy p "ajustes nos criativos das telas dos vídeos em View"
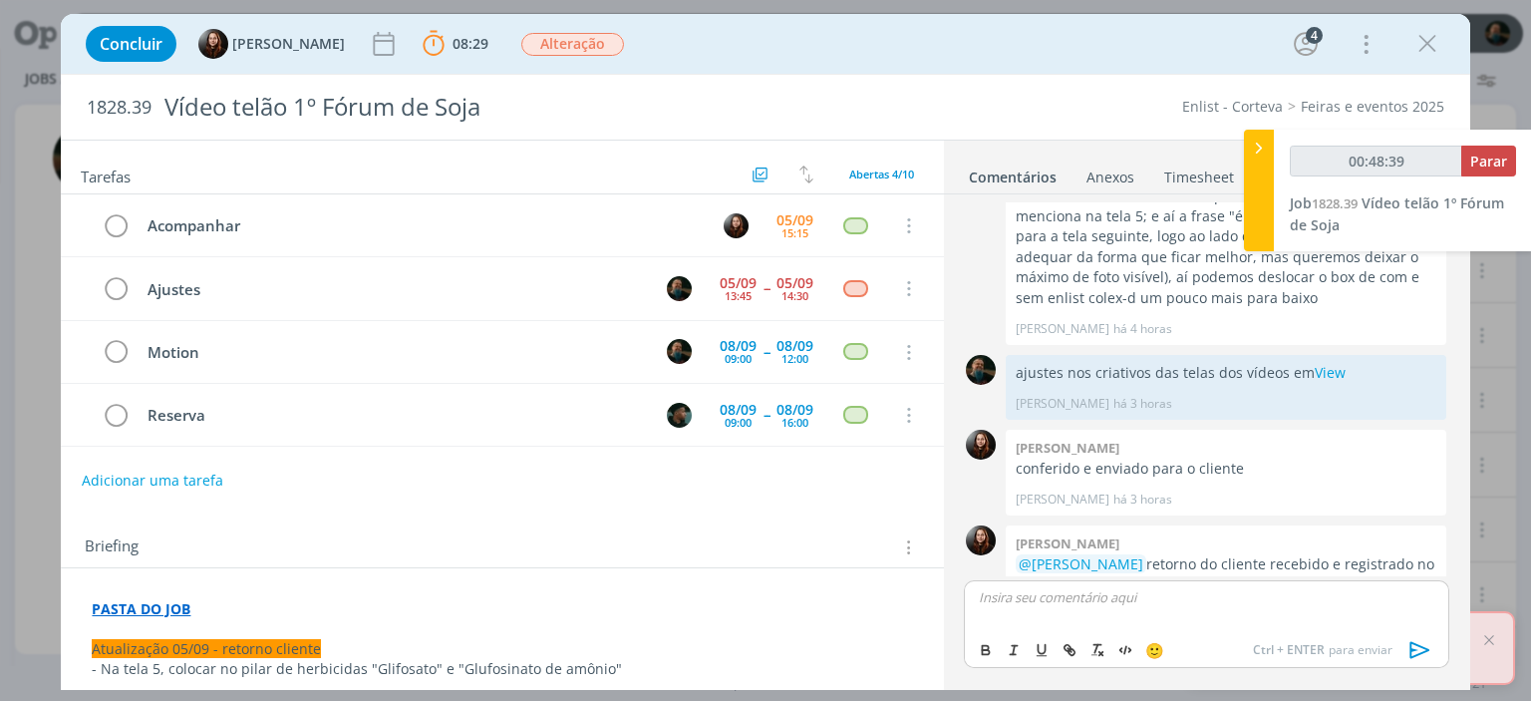
scroll to position [1024, 0]
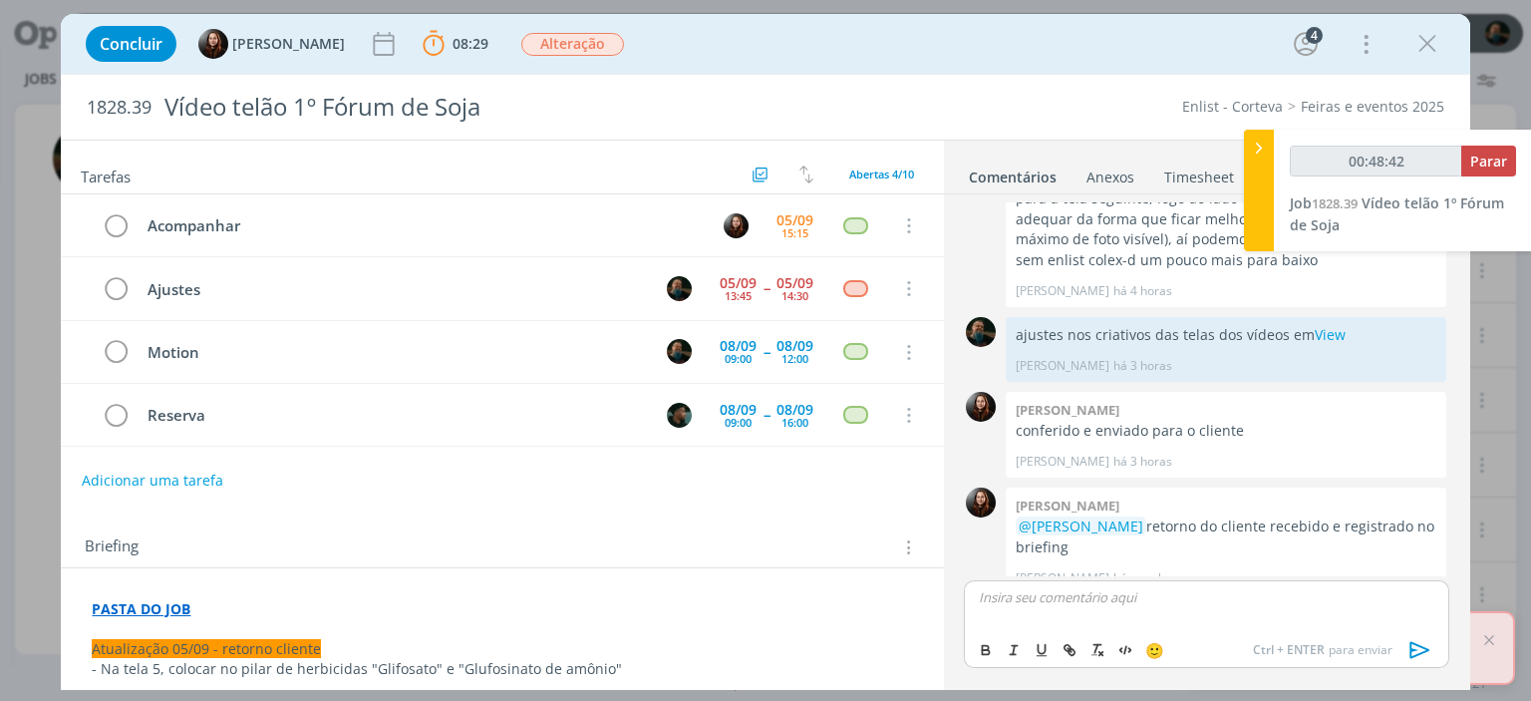
drag, startPoint x: 1121, startPoint y: 637, endPoint x: 1077, endPoint y: 602, distance: 56.1
click at [1424, 645] on icon "dialog" at bounding box center [1421, 650] width 30 height 30
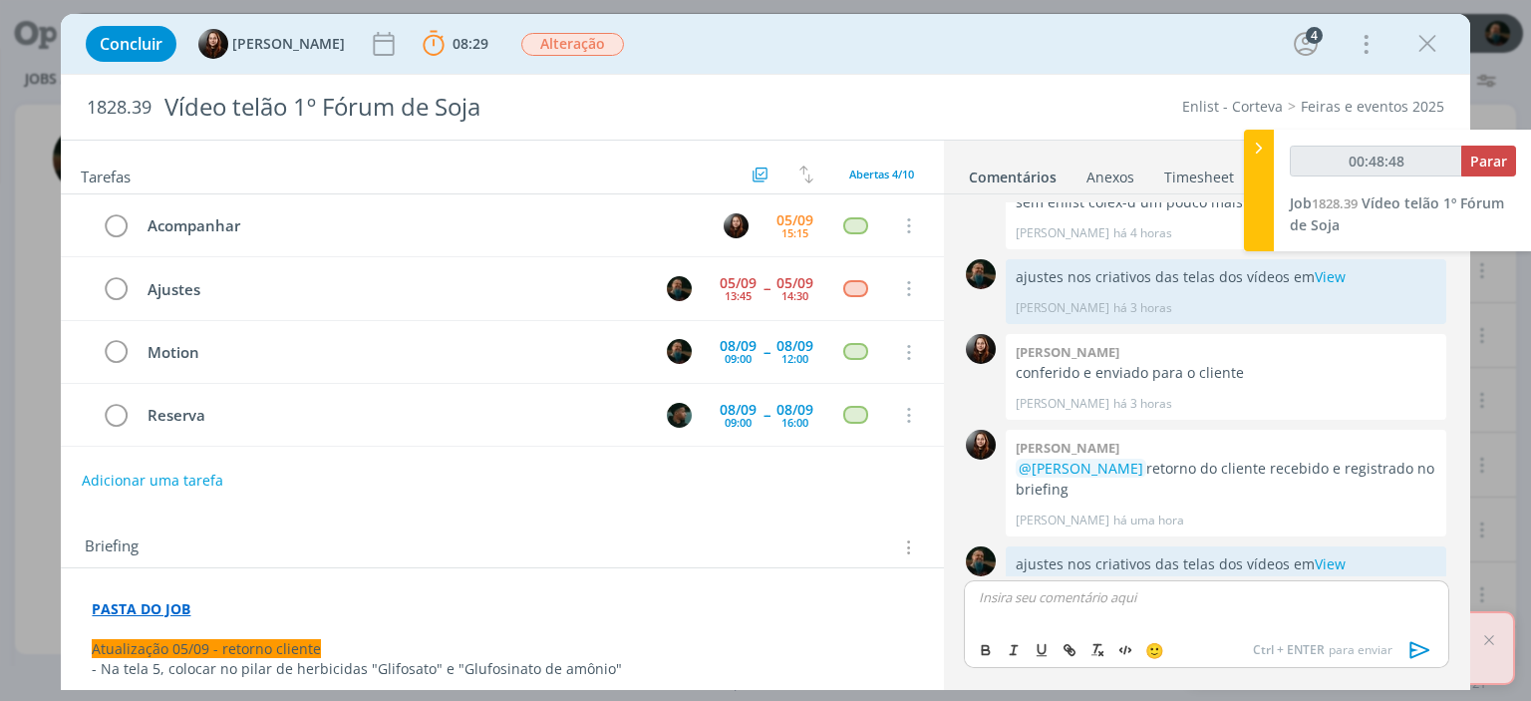
scroll to position [1099, 0]
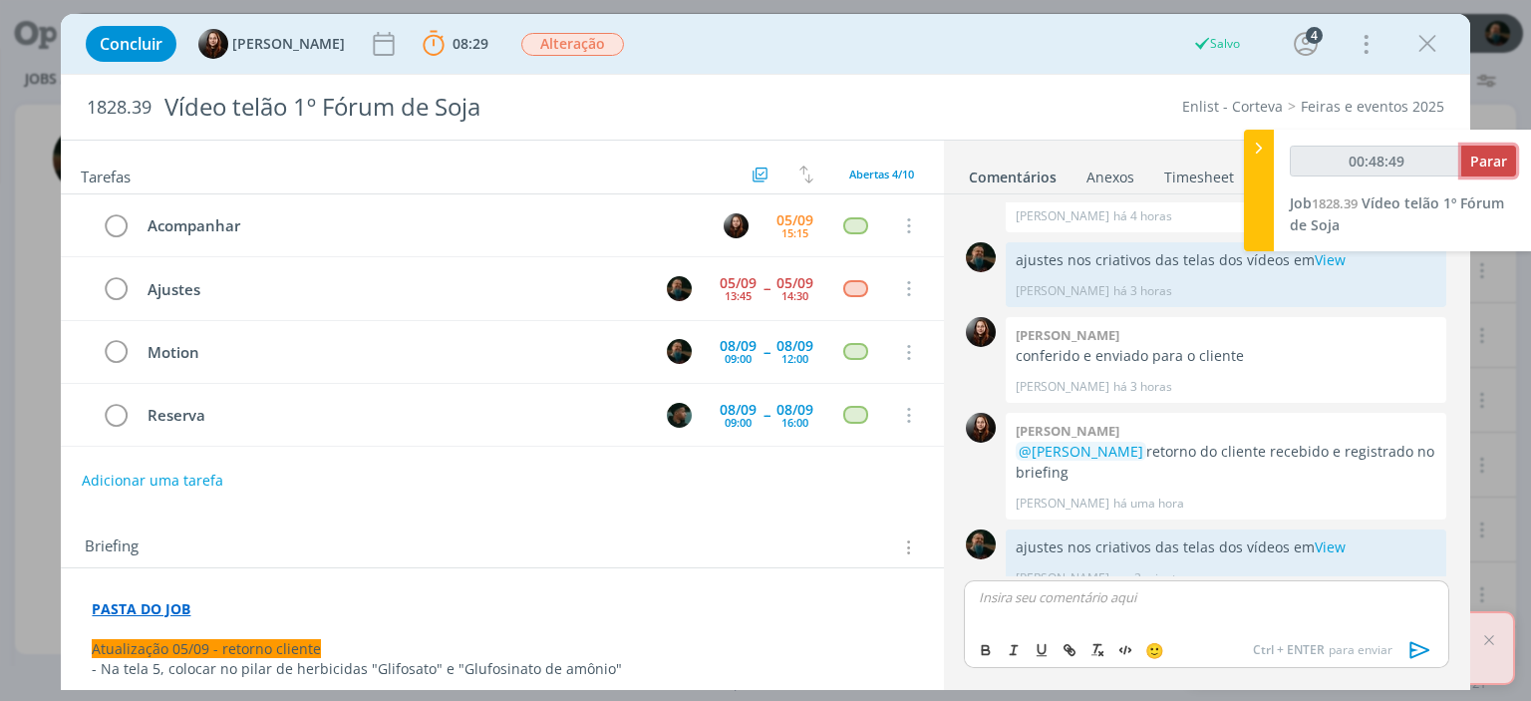
type input "00:48:50"
click at [1476, 167] on span "Parar" at bounding box center [1489, 161] width 37 height 19
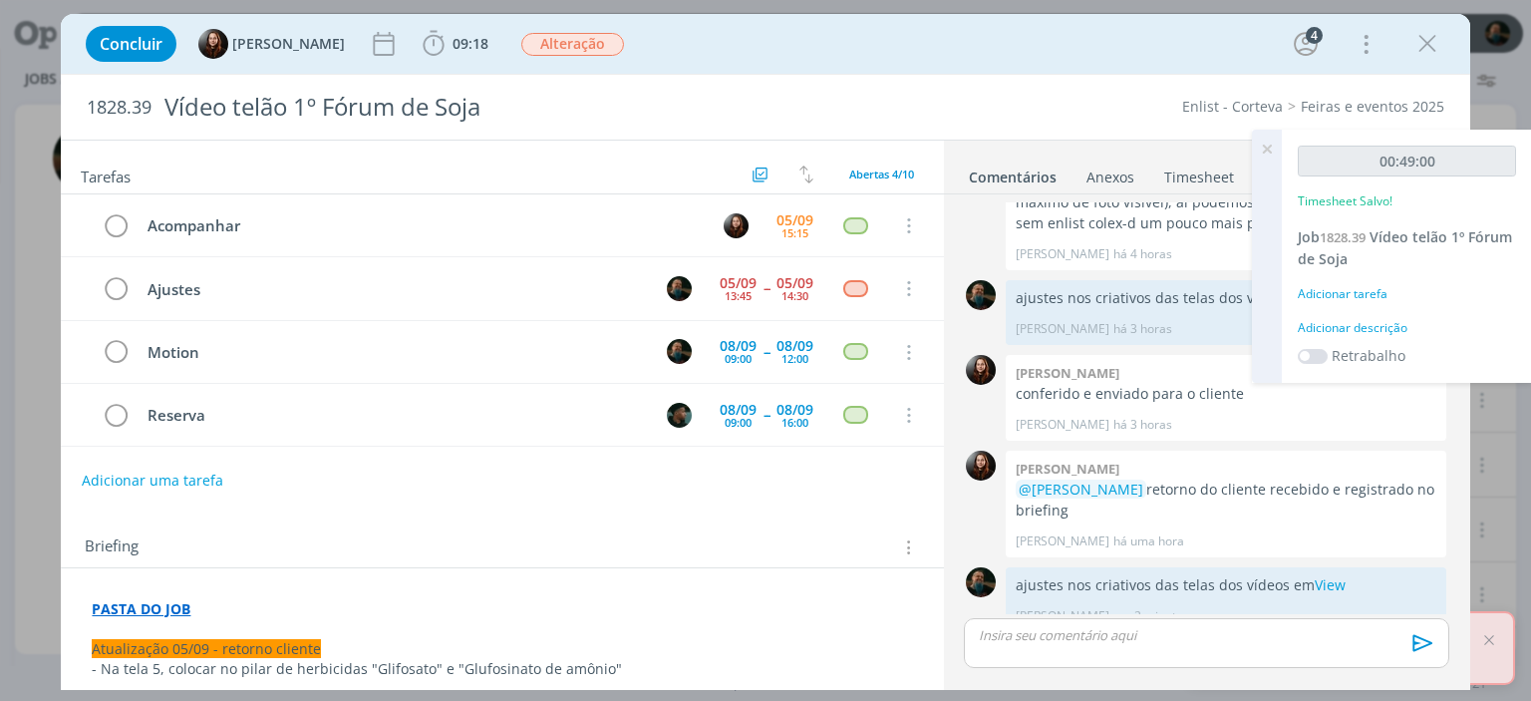
click at [1360, 331] on div "Adicionar descrição" at bounding box center [1407, 328] width 218 height 18
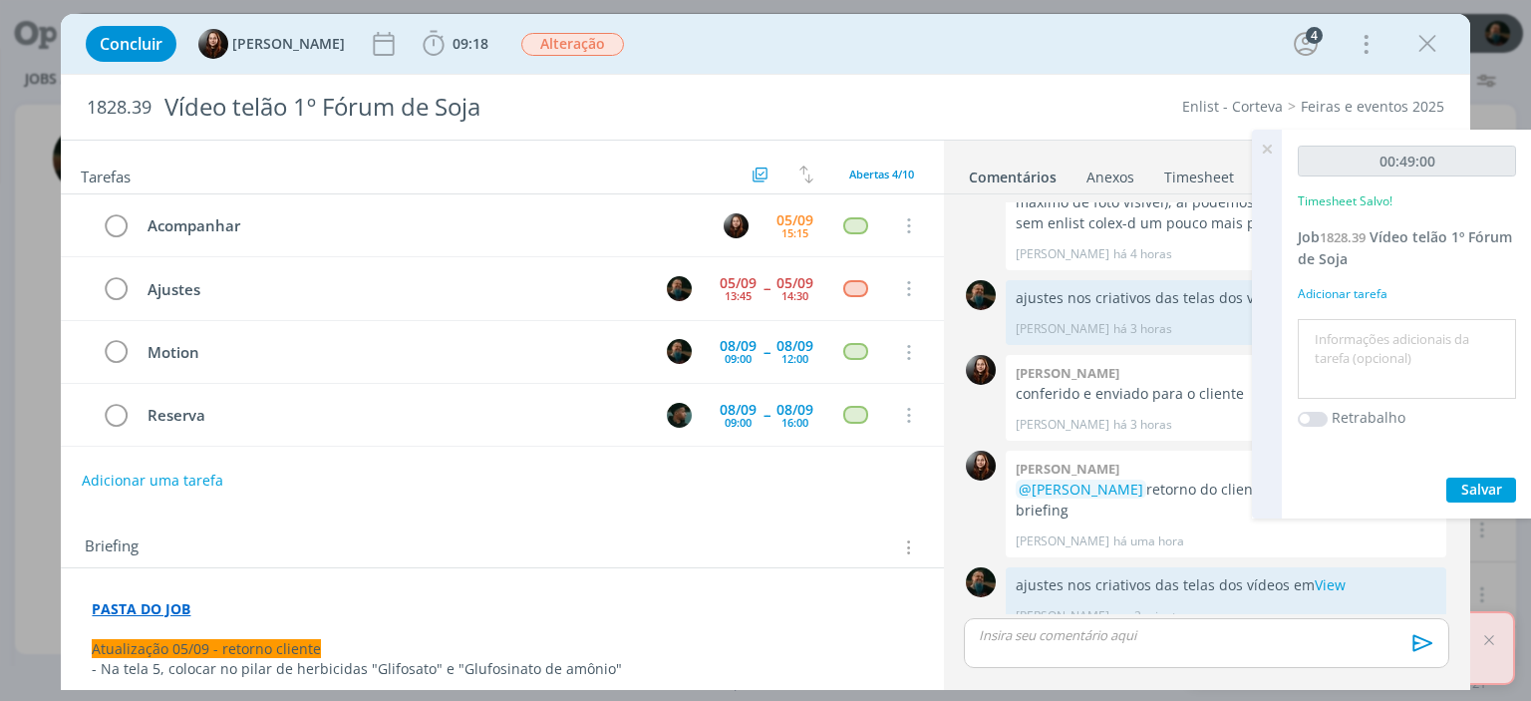
click at [1360, 331] on textarea at bounding box center [1407, 359] width 208 height 71
type textarea "ajustes do cliente"
click at [1484, 478] on button "Salvar" at bounding box center [1482, 490] width 70 height 25
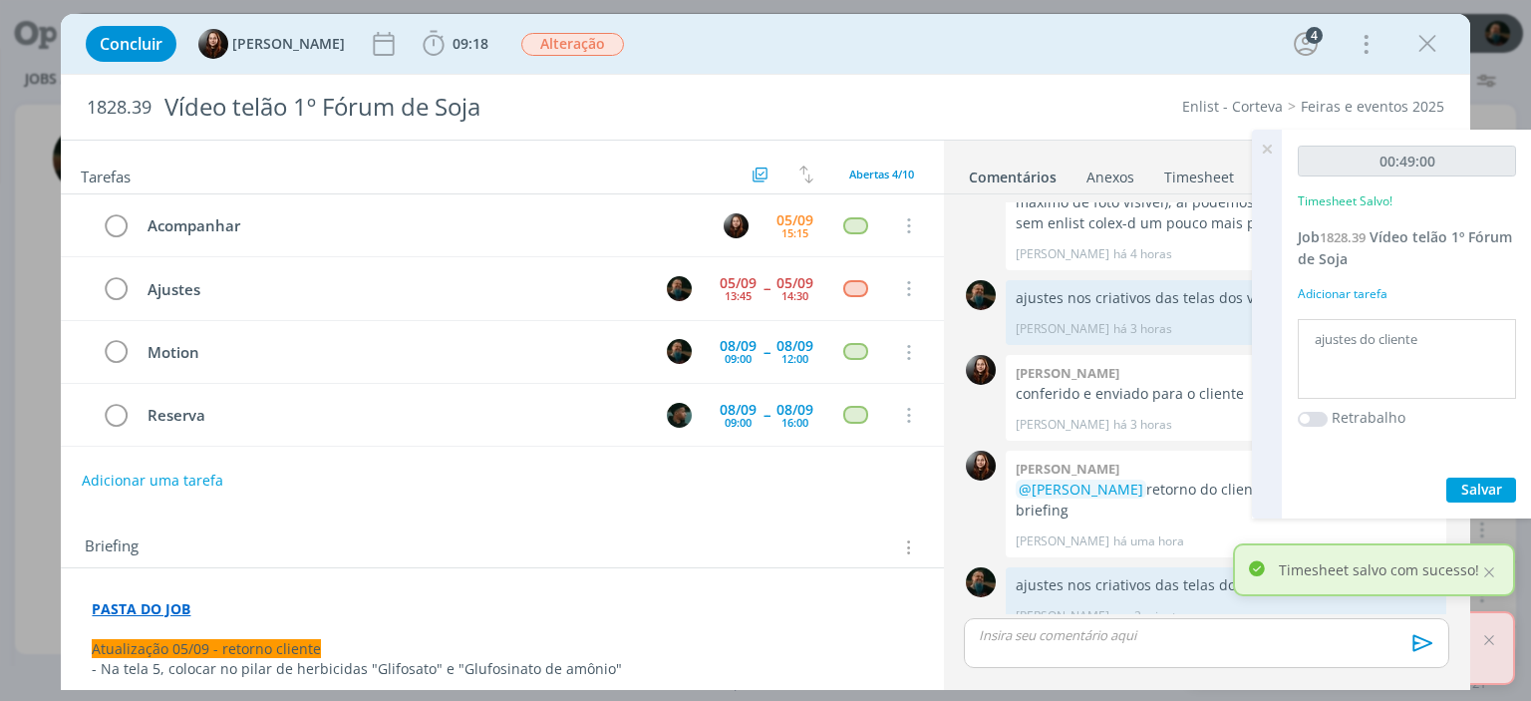
click at [1264, 145] on icon at bounding box center [1267, 149] width 36 height 39
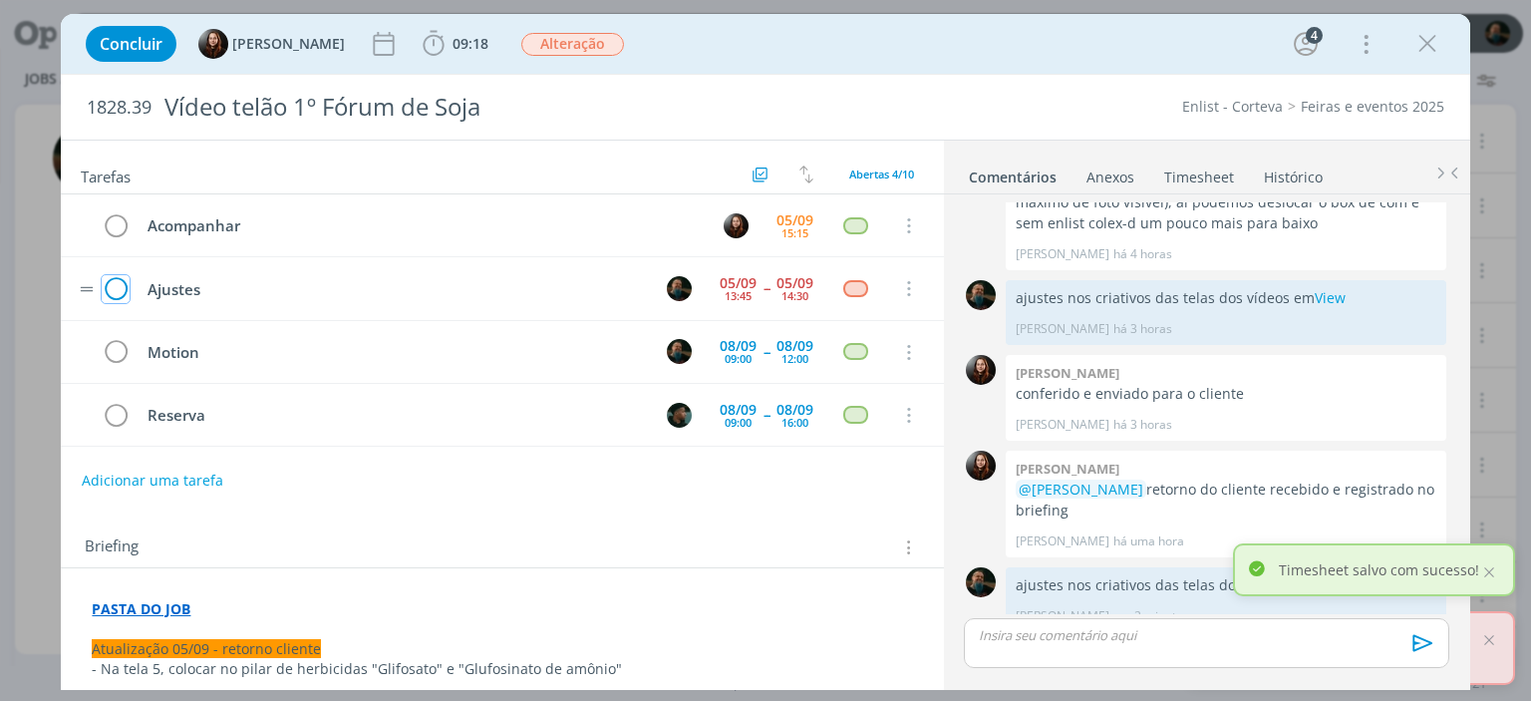
click at [120, 281] on icon "dialog" at bounding box center [116, 289] width 28 height 30
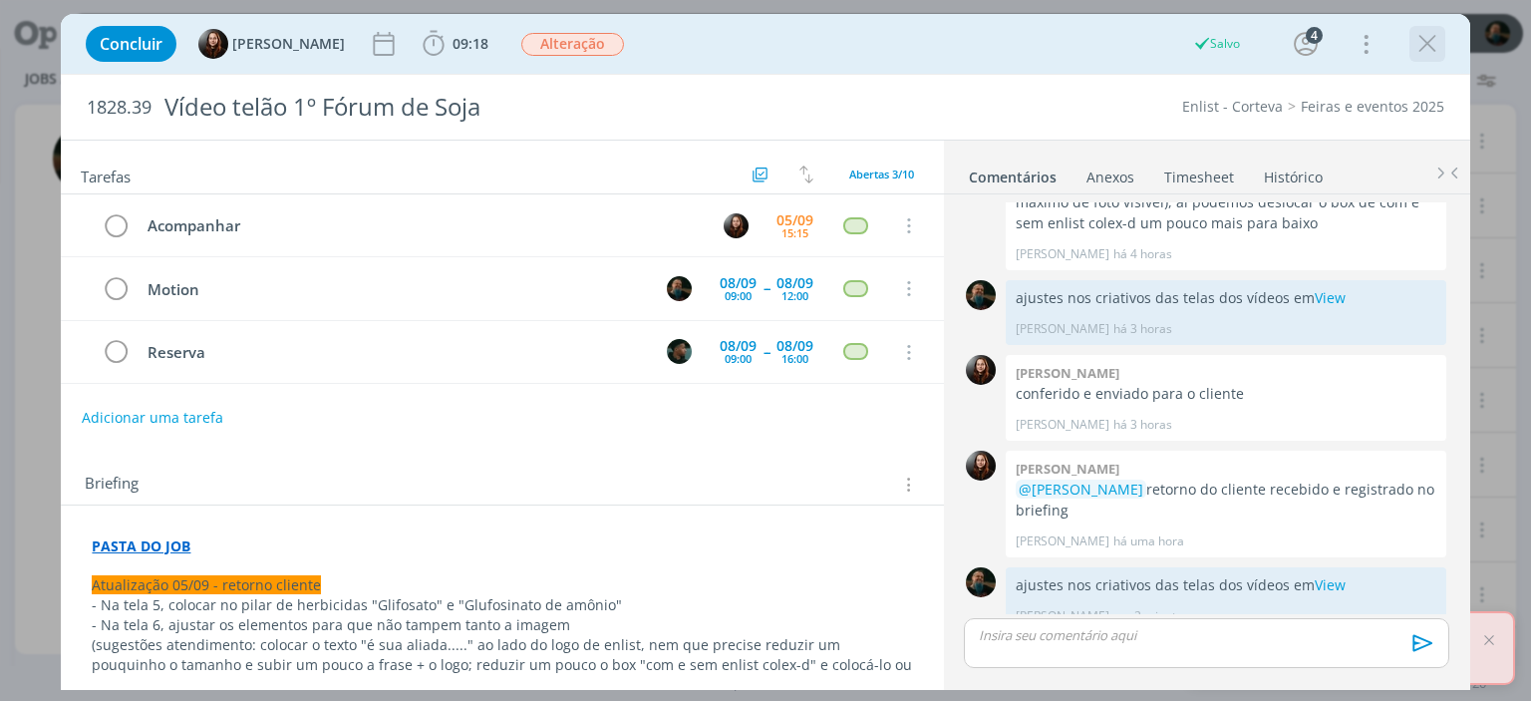
click at [1420, 39] on icon "dialog" at bounding box center [1428, 44] width 30 height 30
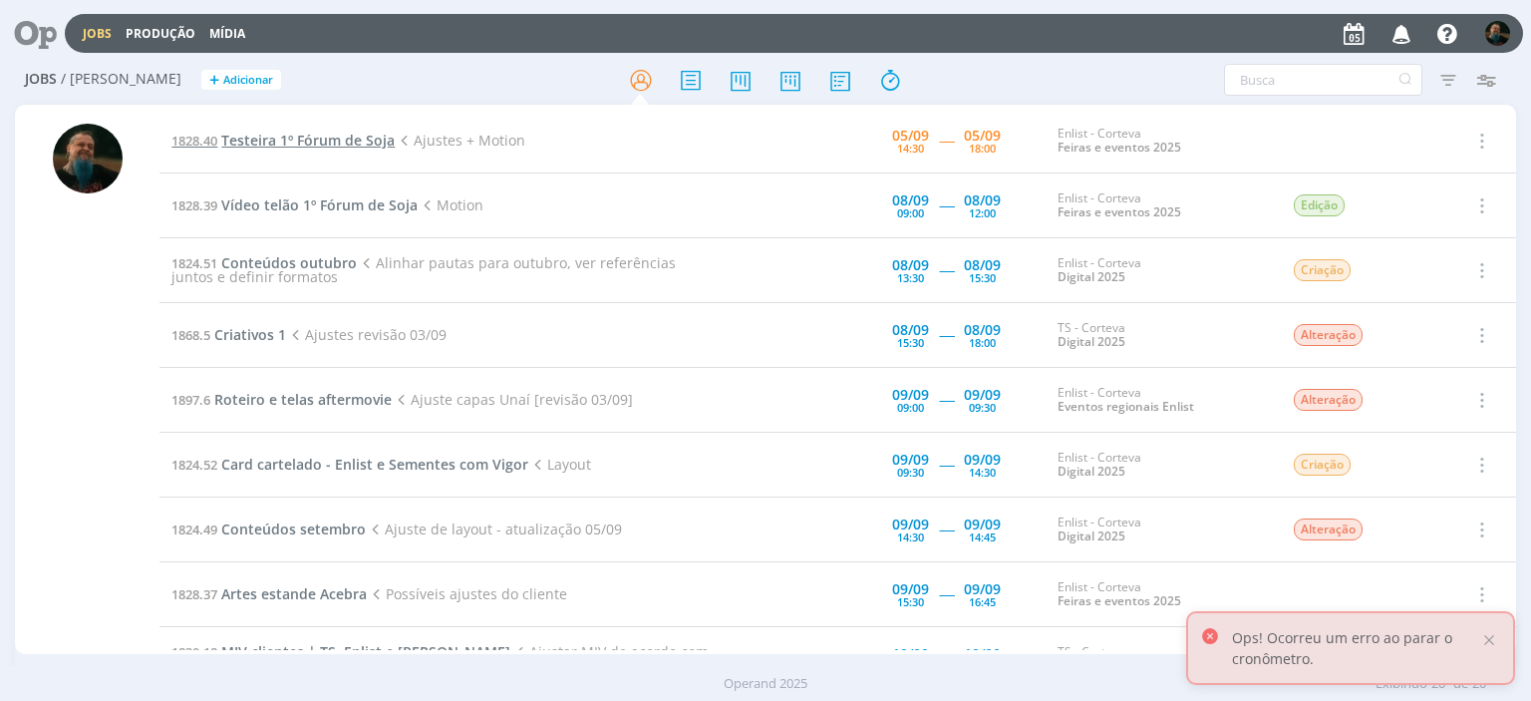
click at [342, 143] on span "Testeira 1º Fórum de Soja" at bounding box center [307, 140] width 173 height 19
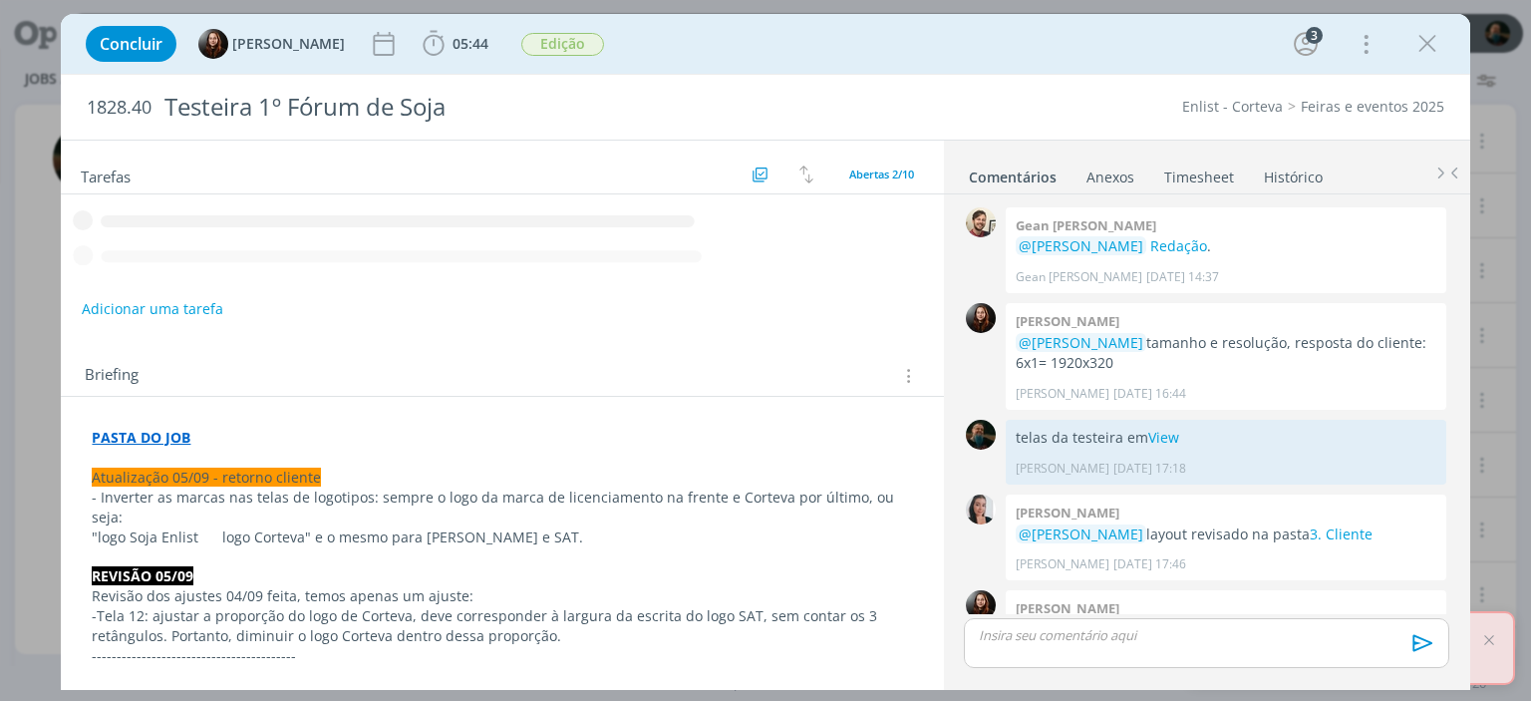
scroll to position [722, 0]
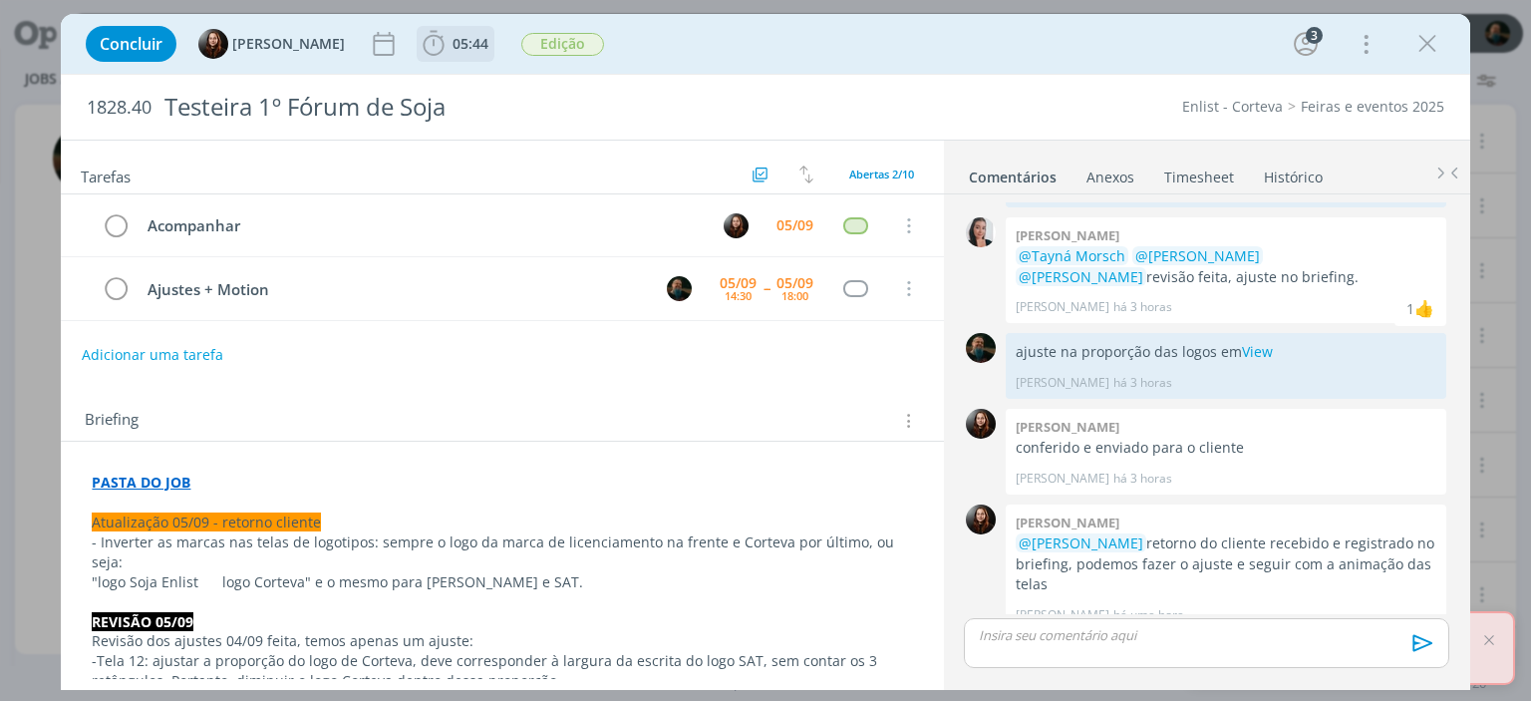
click at [468, 51] on span "05:44" at bounding box center [471, 43] width 36 height 19
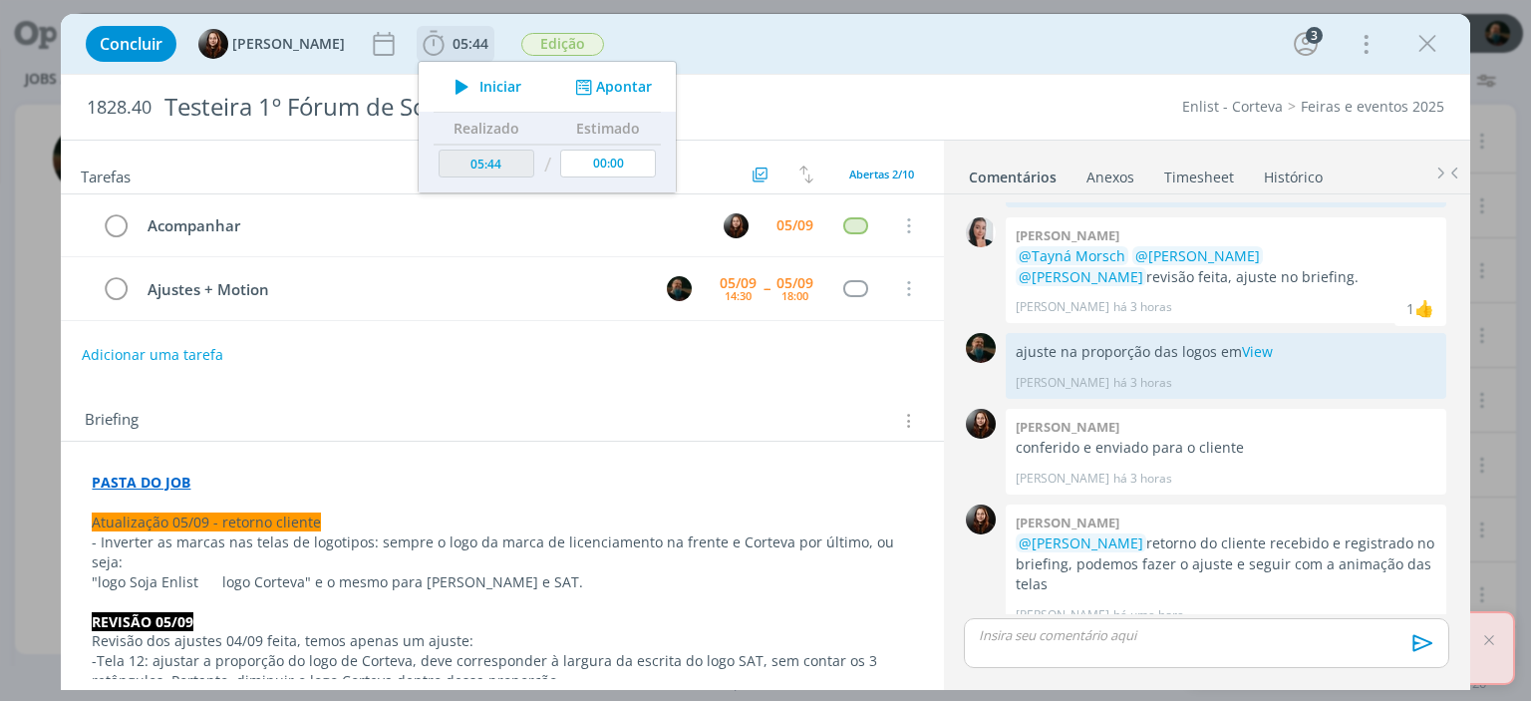
click at [487, 80] on span "Iniciar" at bounding box center [501, 87] width 42 height 14
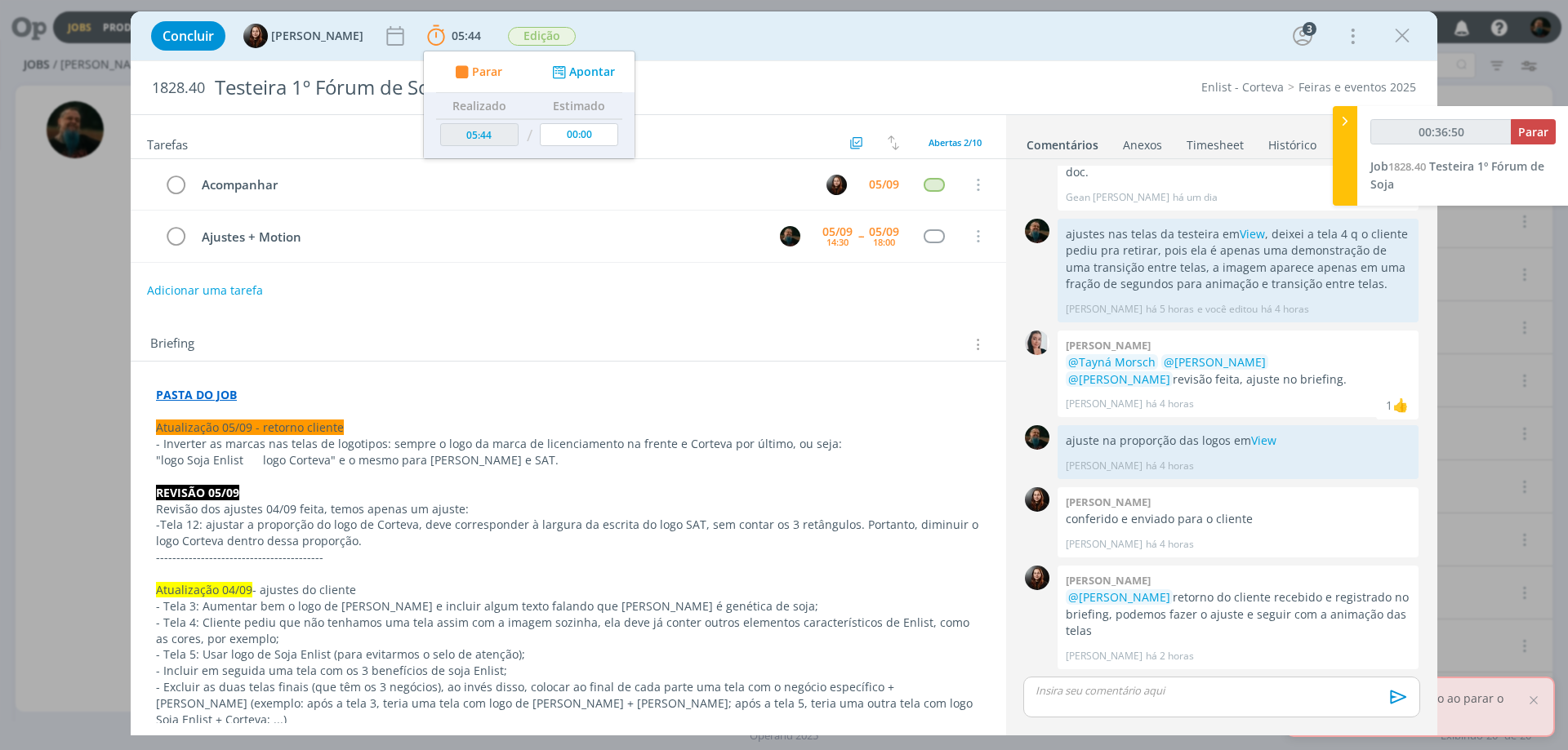
scroll to position [421, 0]
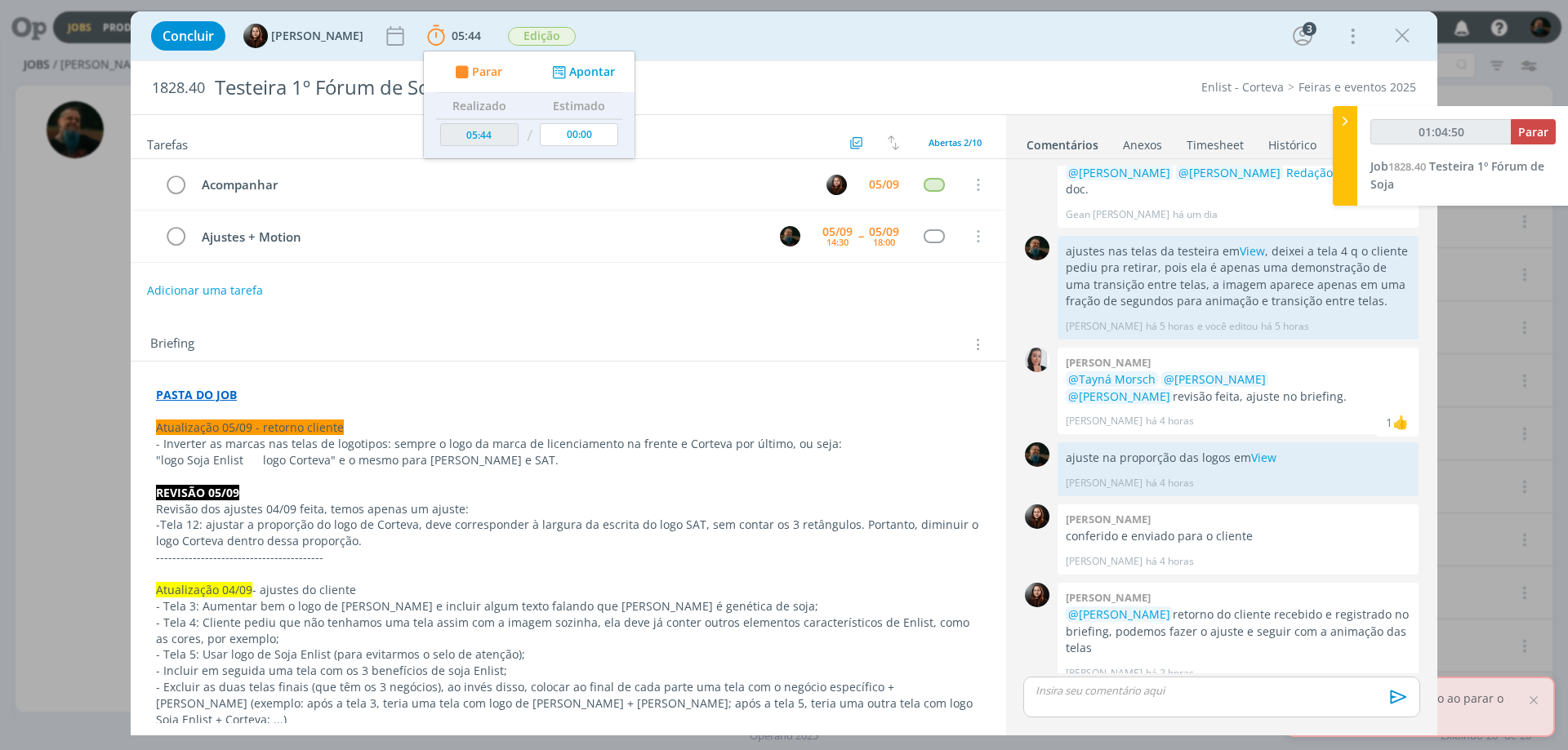
type input "01:05:50"
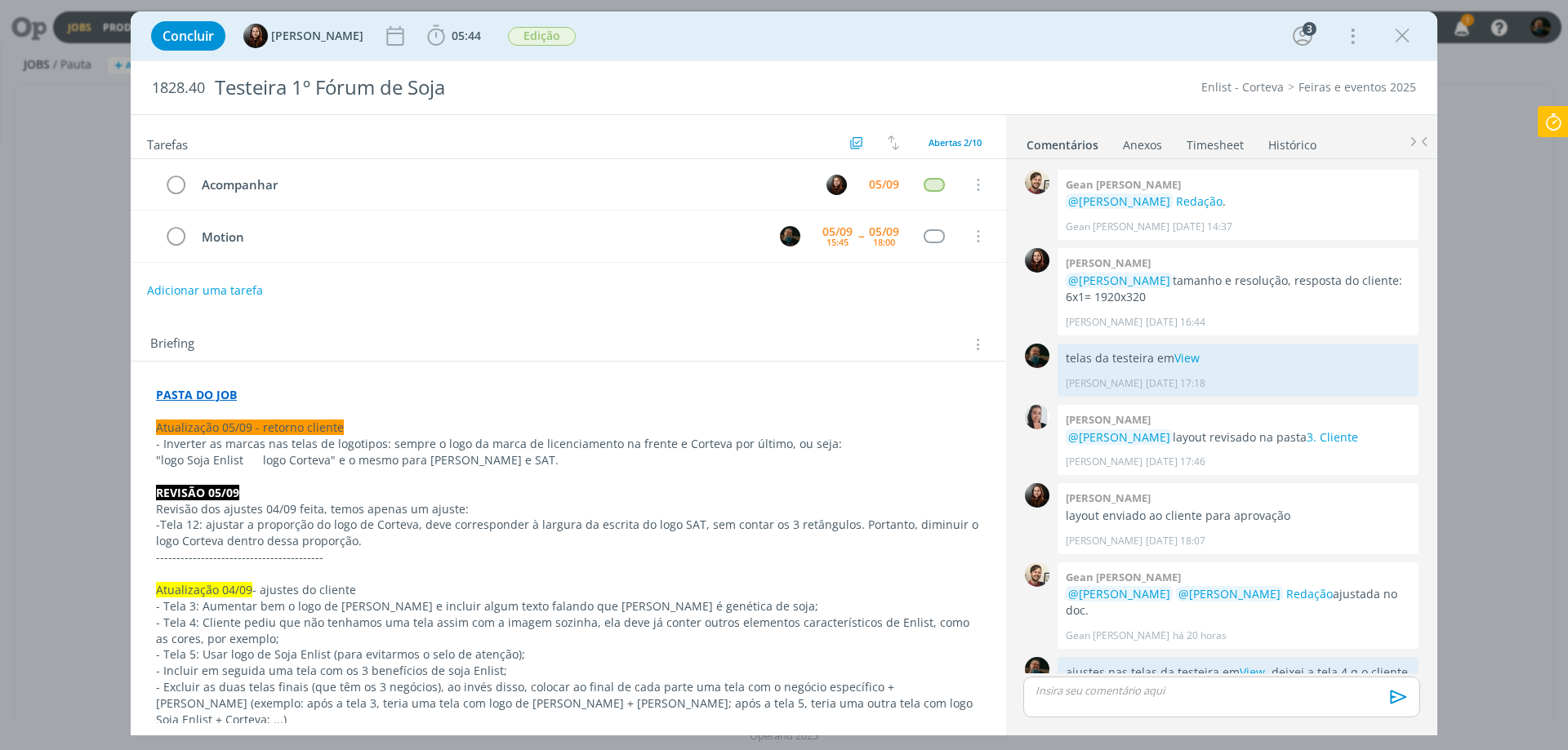
scroll to position [421, 0]
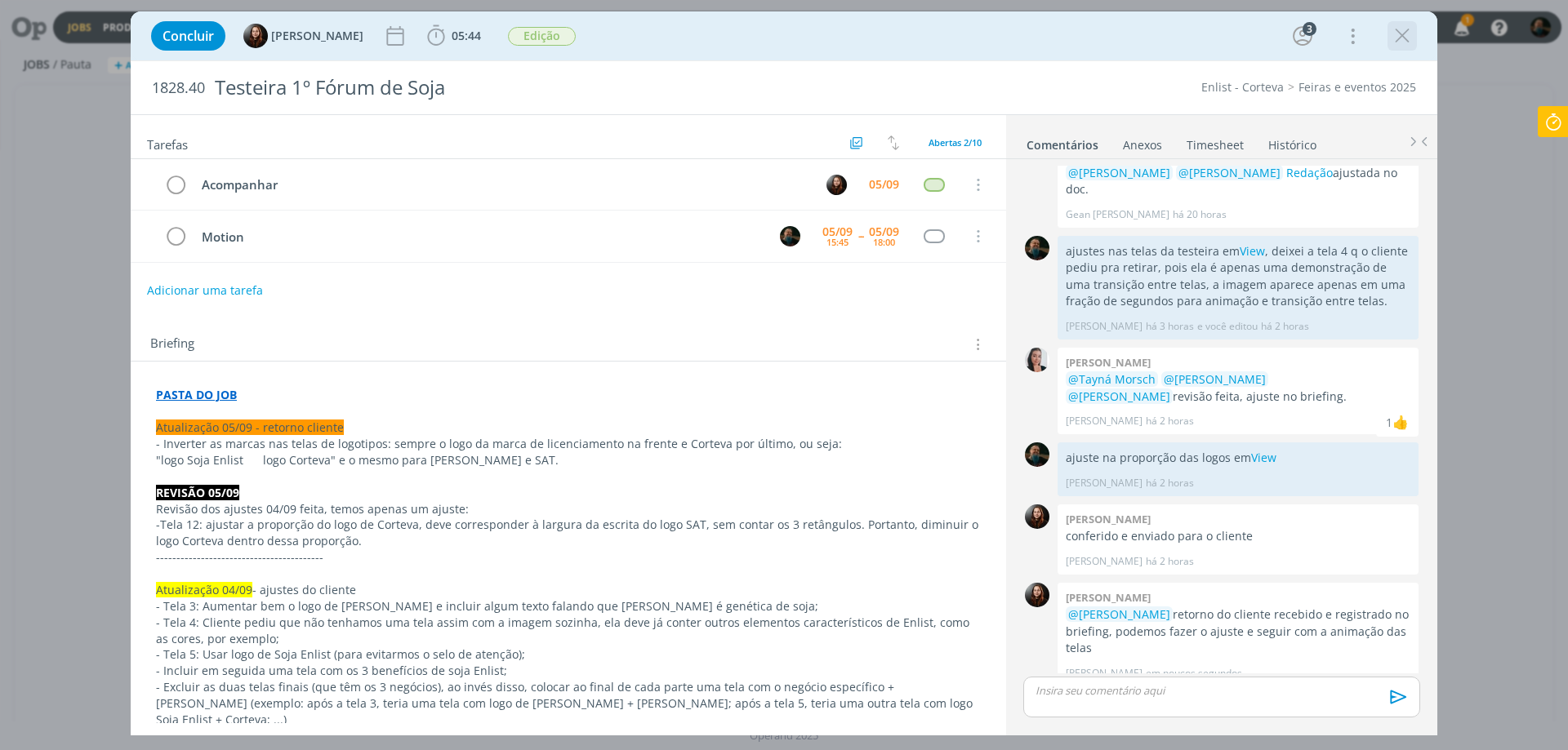
click at [1398, 34] on icon "dialog" at bounding box center [1403, 36] width 25 height 25
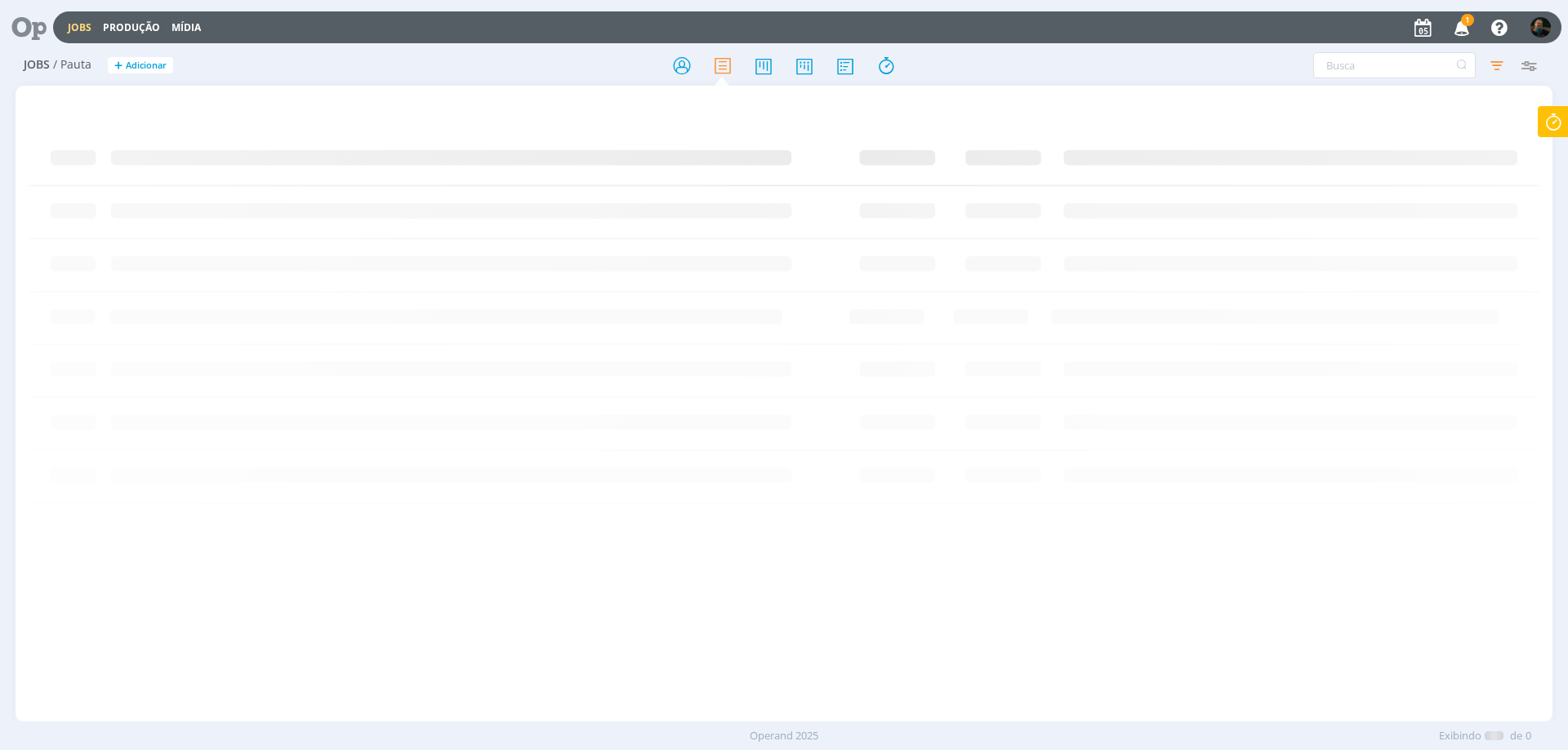
click at [1462, 26] on div at bounding box center [784, 375] width 1568 height 750
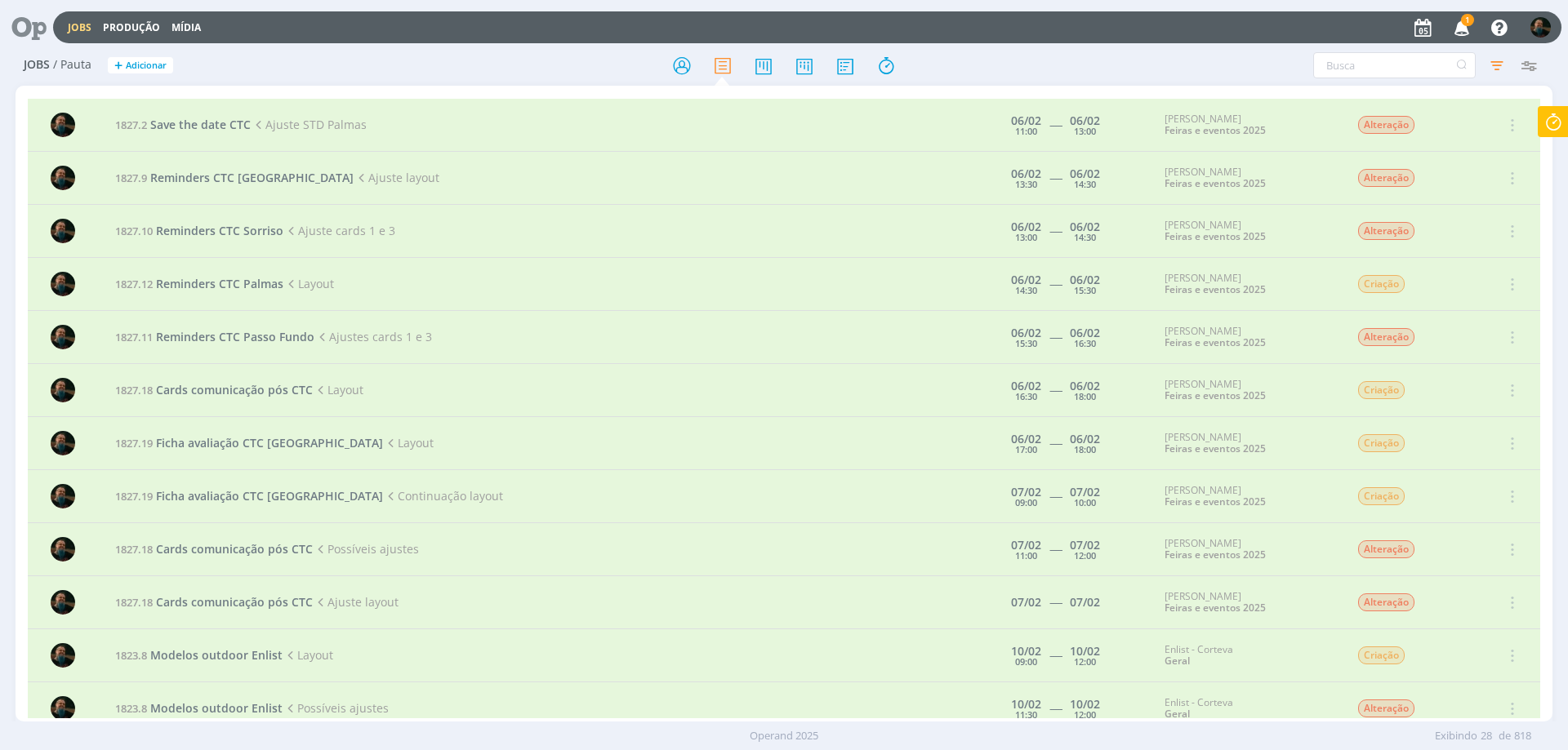
click at [1462, 25] on icon "button" at bounding box center [1462, 27] width 29 height 28
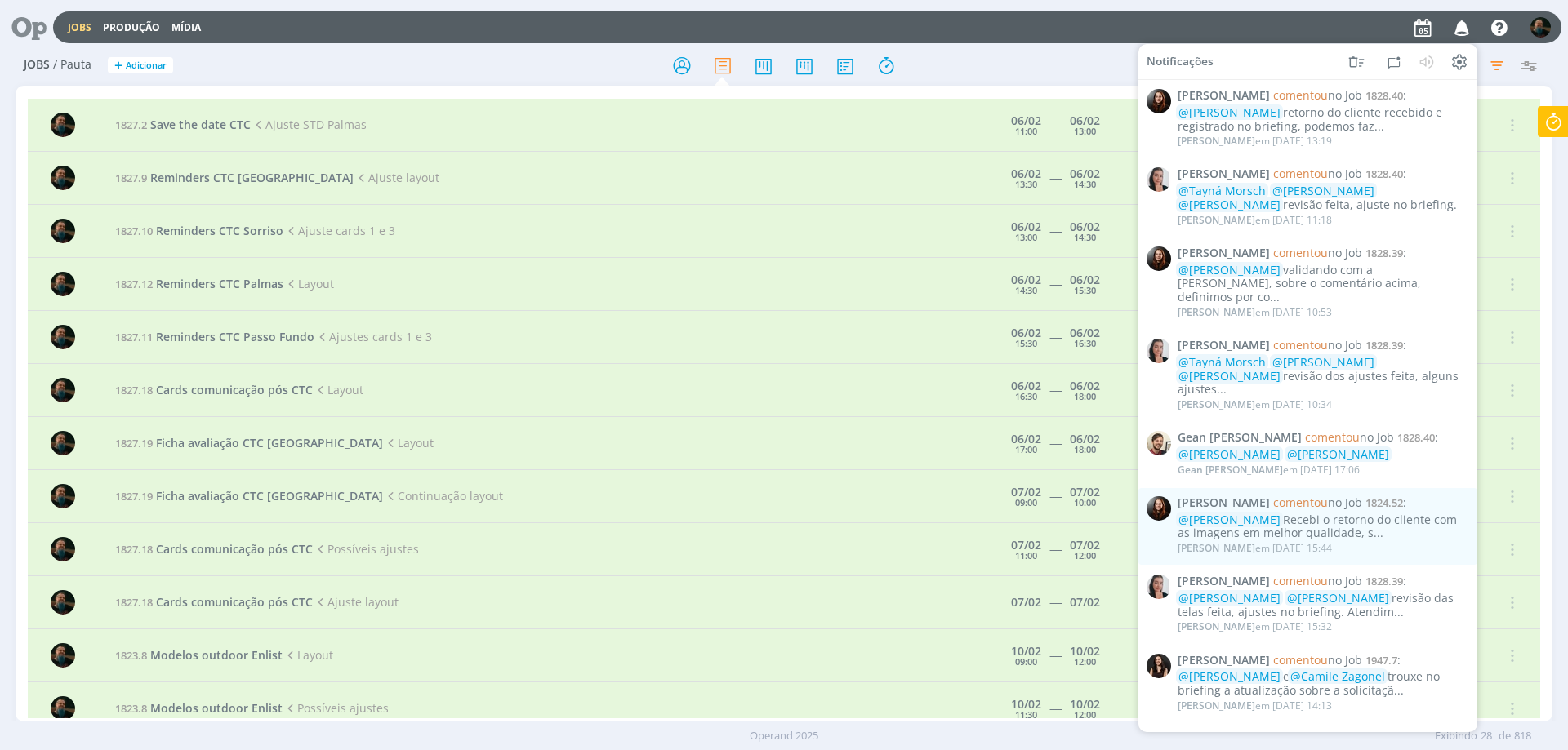
click at [1462, 25] on icon "button" at bounding box center [1462, 27] width 29 height 28
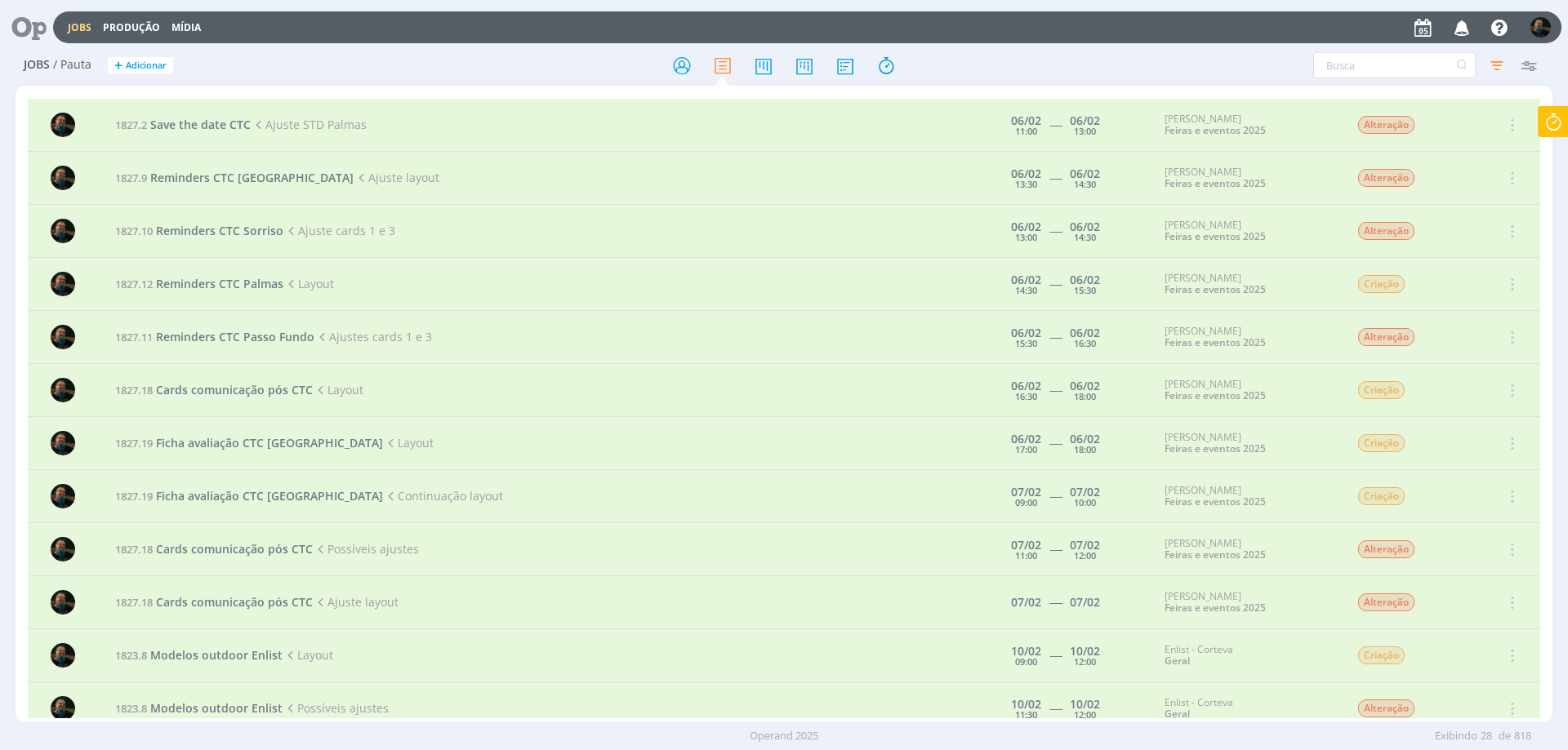
click at [20, 29] on icon at bounding box center [23, 27] width 34 height 32
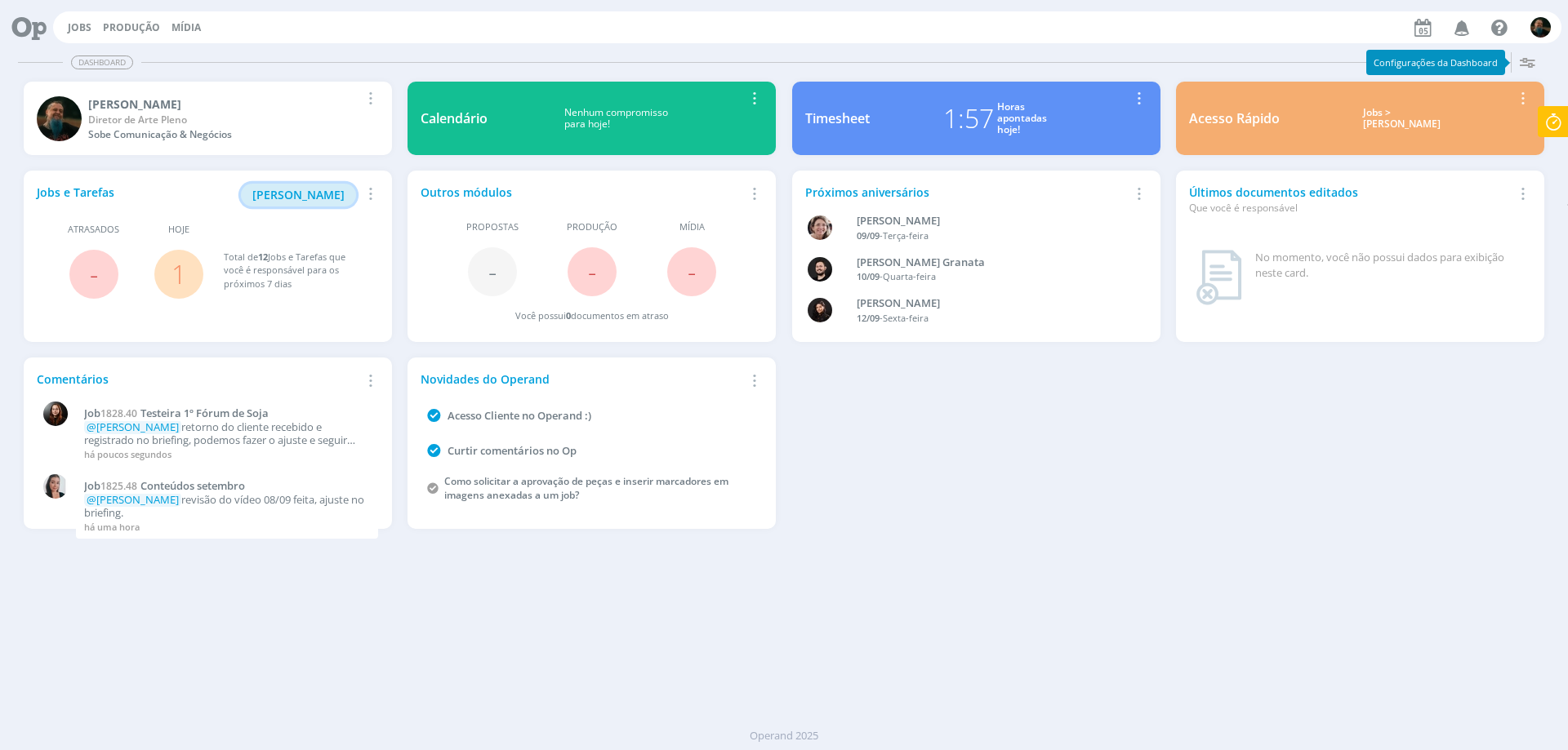
click at [296, 195] on span "[PERSON_NAME]" at bounding box center [298, 194] width 93 height 16
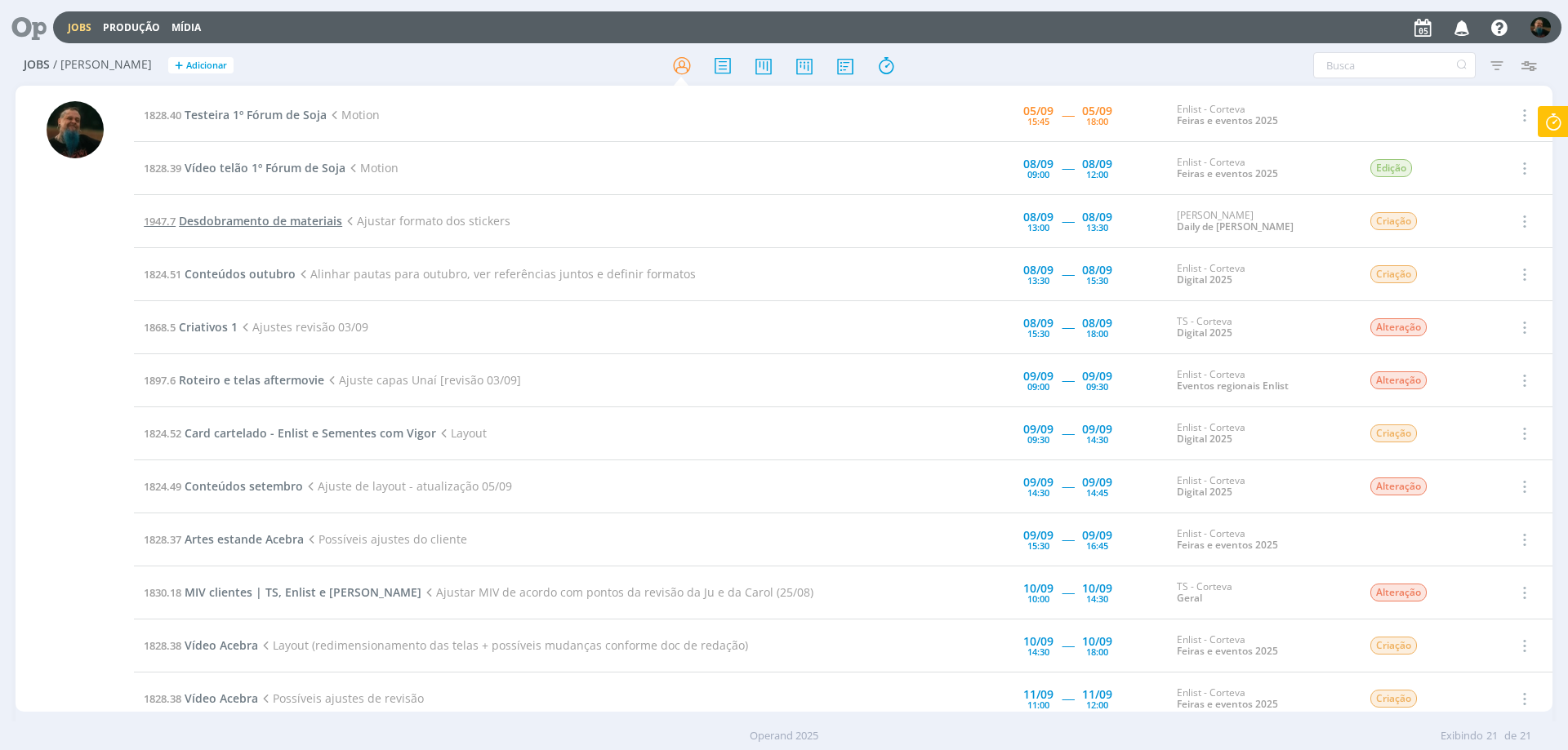
click at [266, 215] on span "Desdobramento de materiais" at bounding box center [260, 220] width 163 height 16
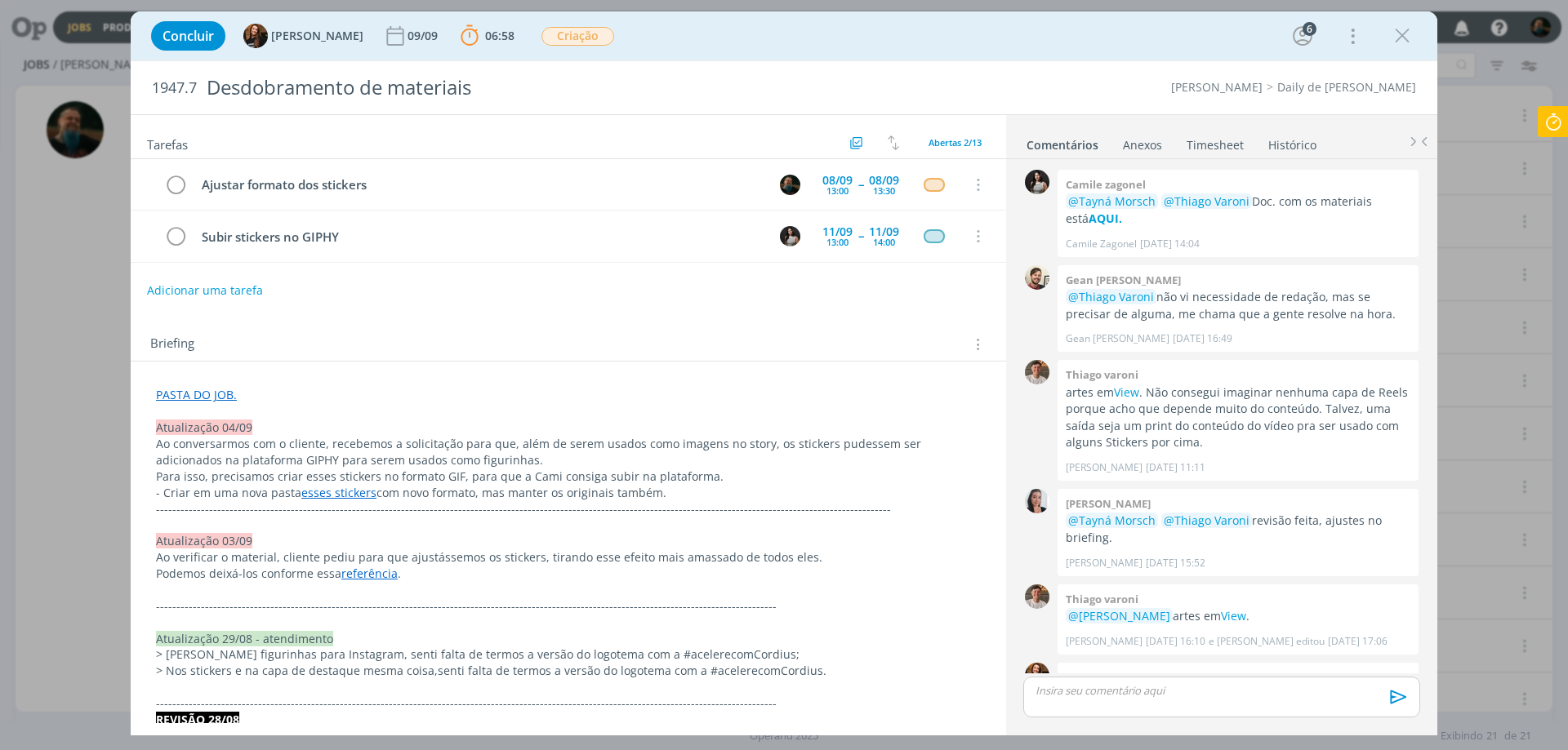
scroll to position [830, 0]
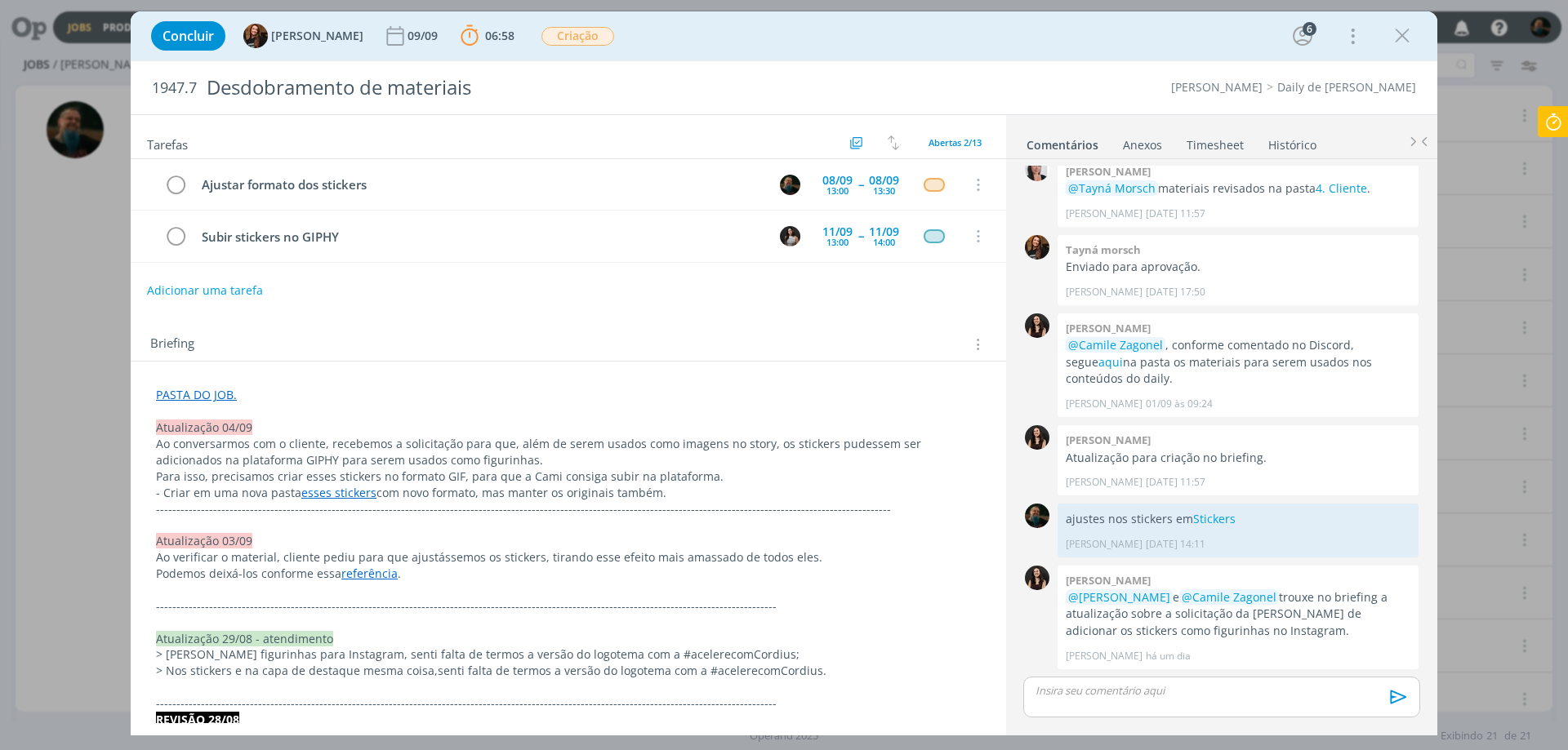
click at [1552, 121] on icon at bounding box center [1553, 122] width 29 height 32
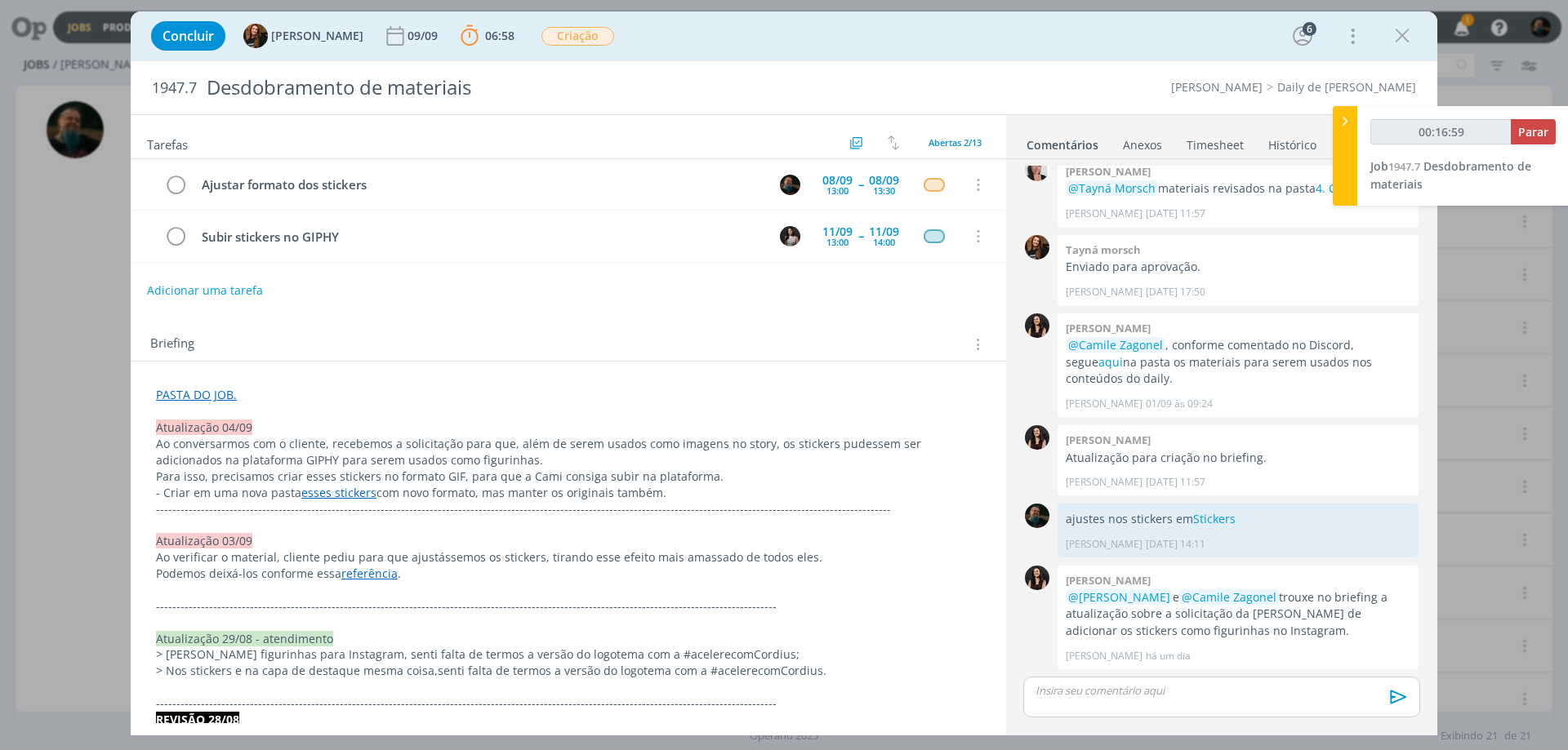
type input "00:17:59"
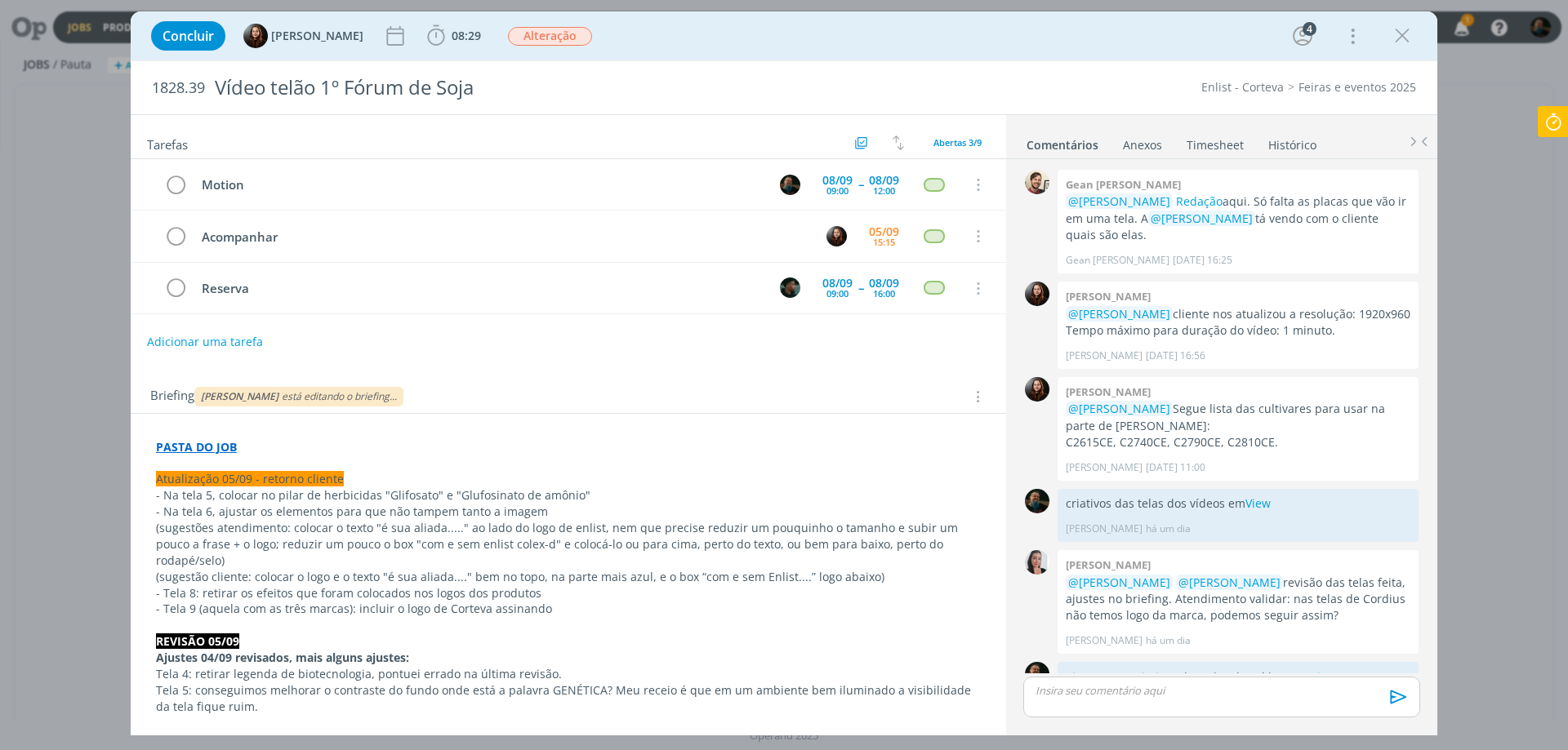
scroll to position [639, 0]
